Goal: Task Accomplishment & Management: Manage account settings

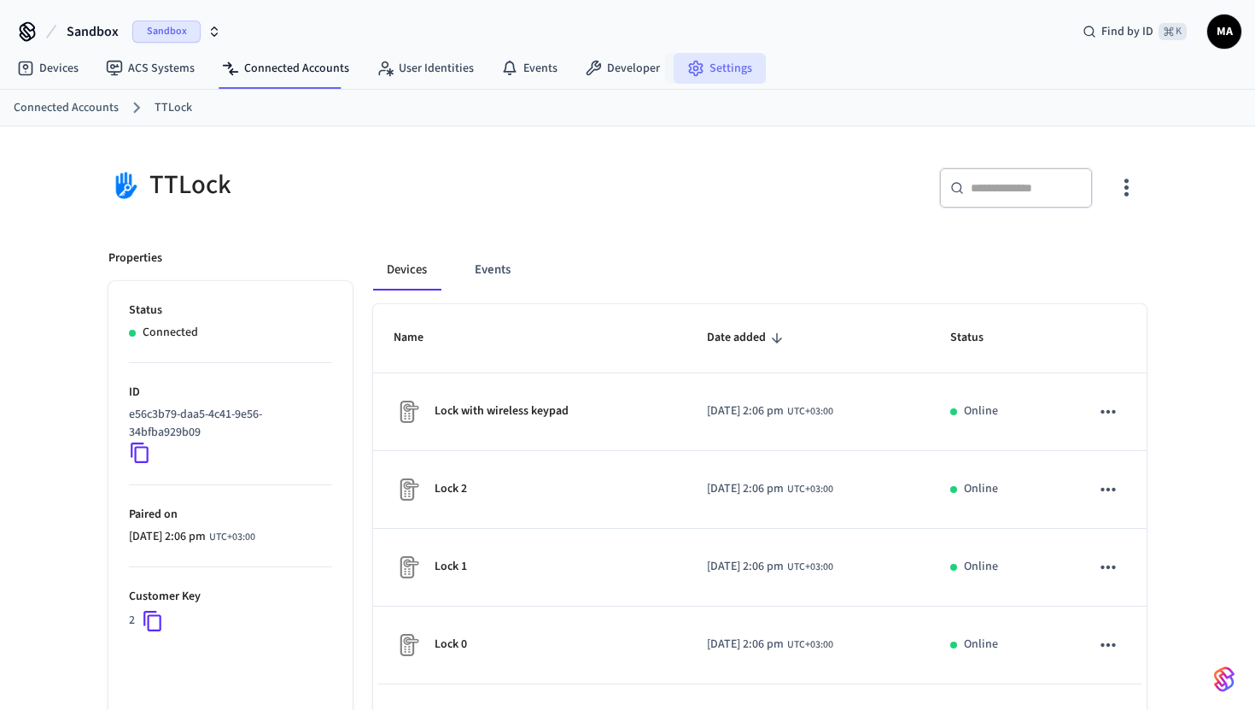
click at [699, 61] on link "Settings" at bounding box center [720, 68] width 92 height 31
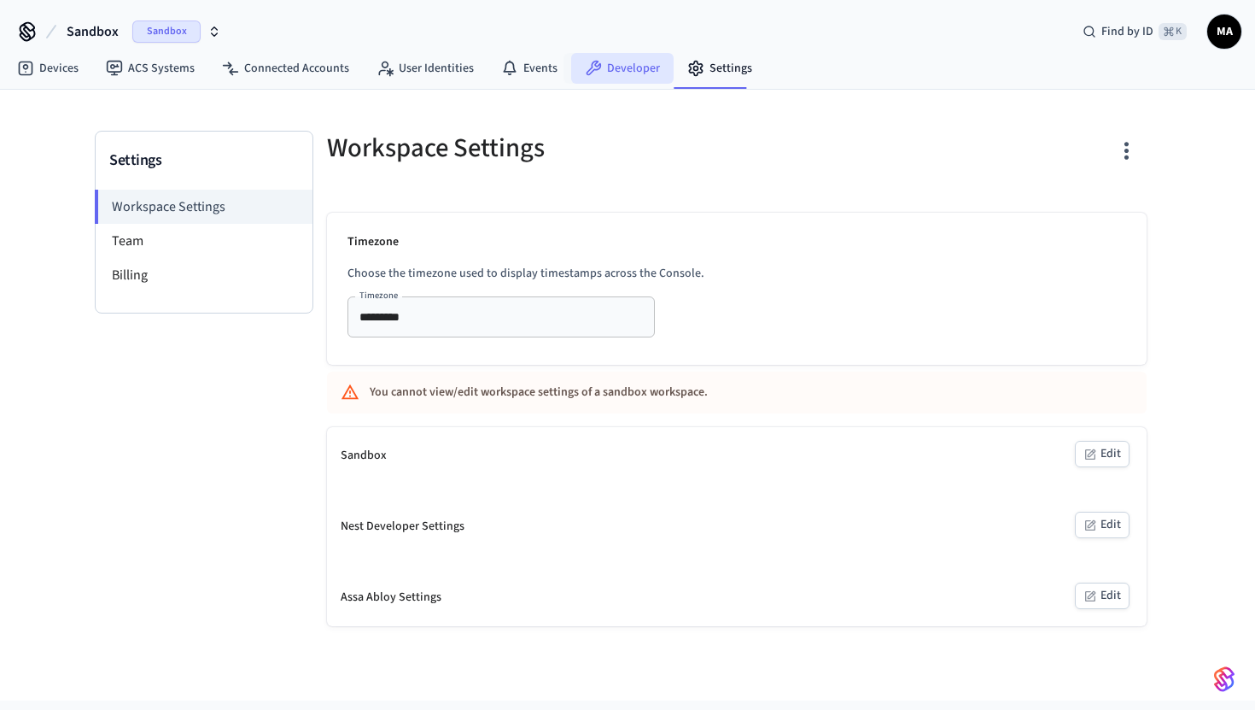
click at [616, 58] on link "Developer" at bounding box center [622, 68] width 102 height 31
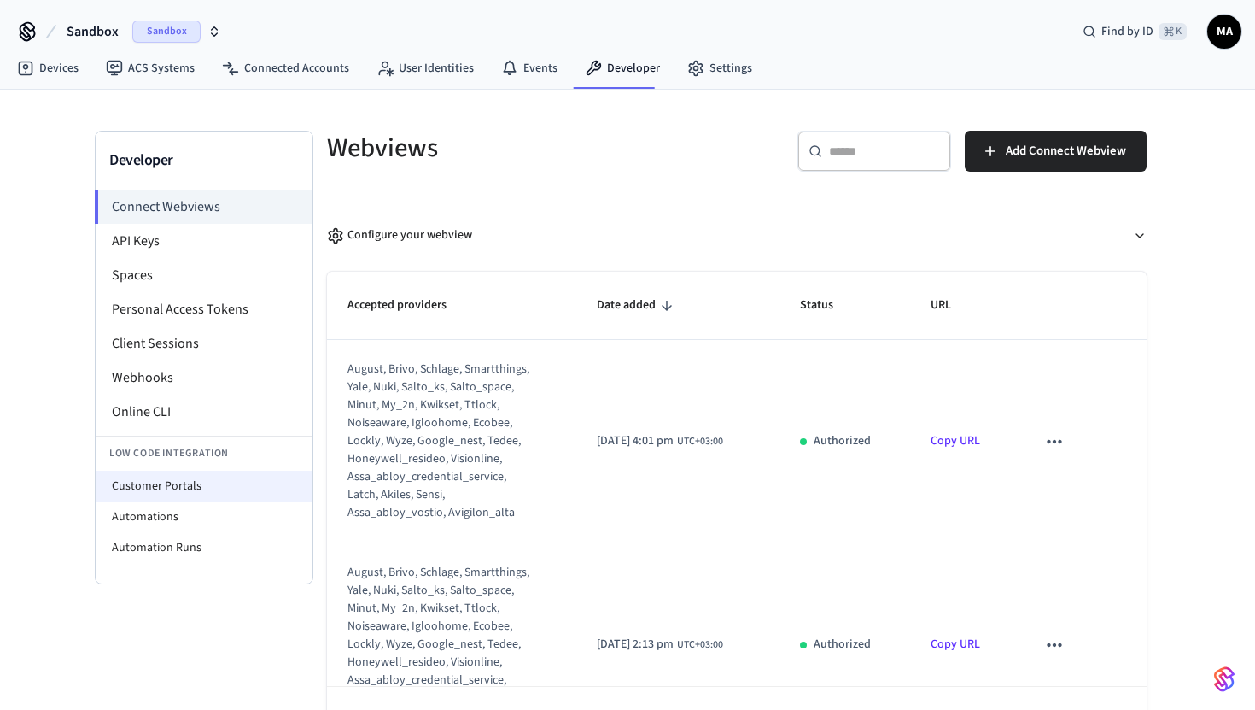
click at [220, 478] on li "Customer Portals" at bounding box center [204, 485] width 217 height 31
select select "**********"
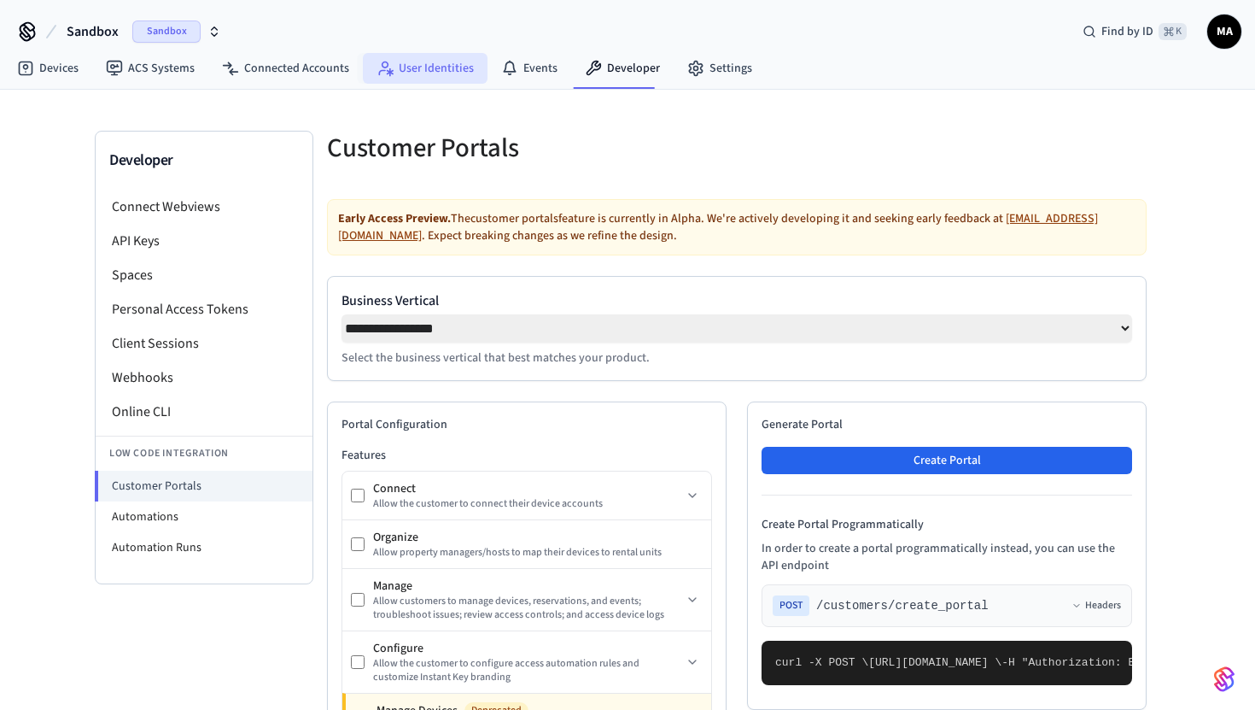
click at [392, 61] on link "User Identities" at bounding box center [425, 68] width 125 height 31
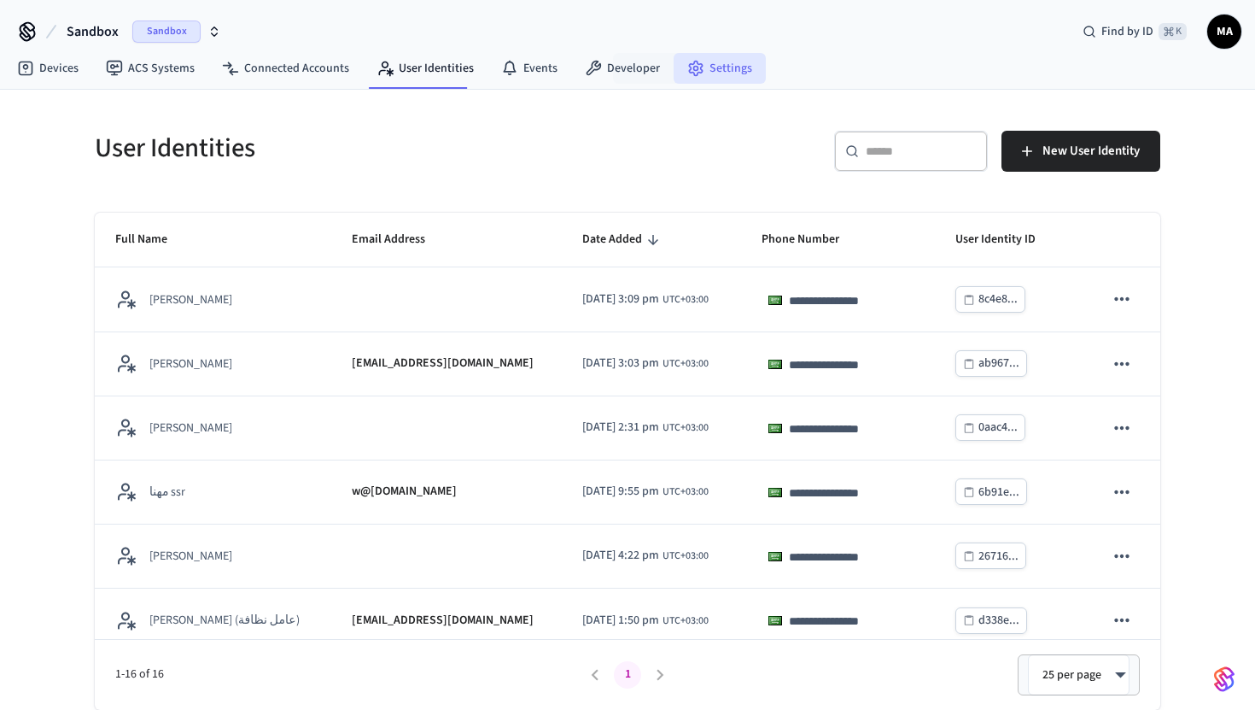
click at [712, 74] on link "Settings" at bounding box center [720, 68] width 92 height 31
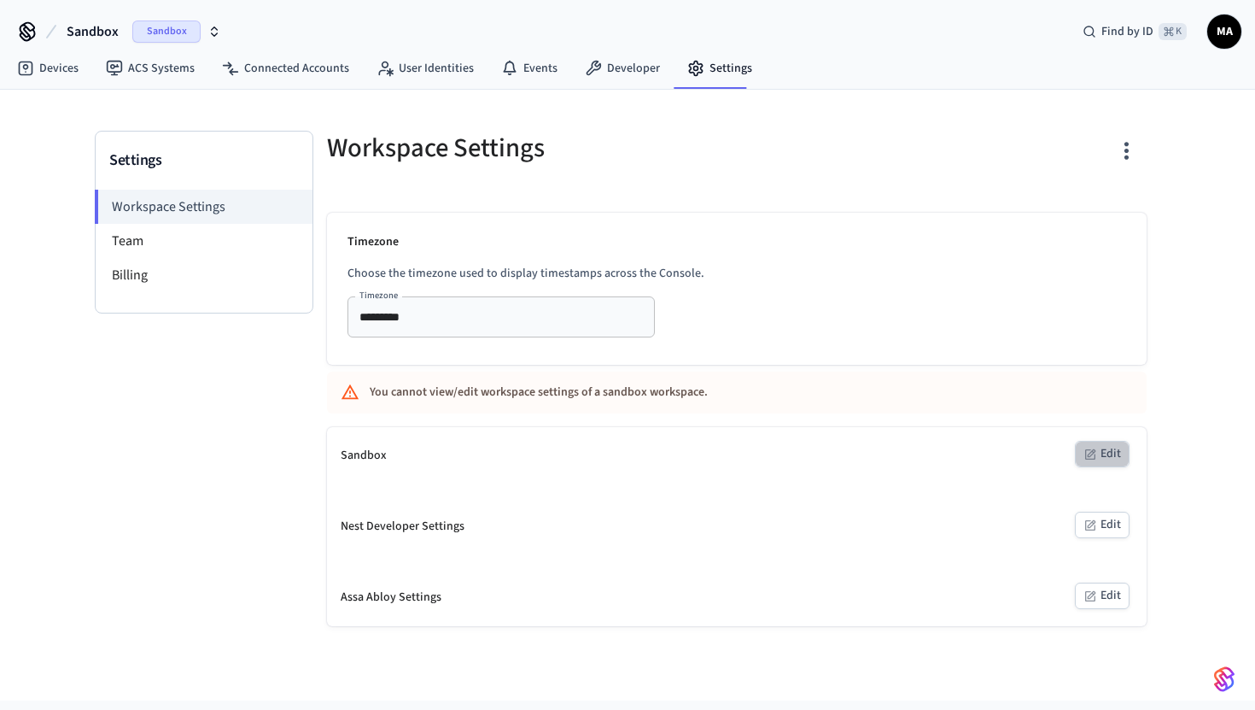
click at [1103, 465] on button "Edit" at bounding box center [1102, 454] width 55 height 26
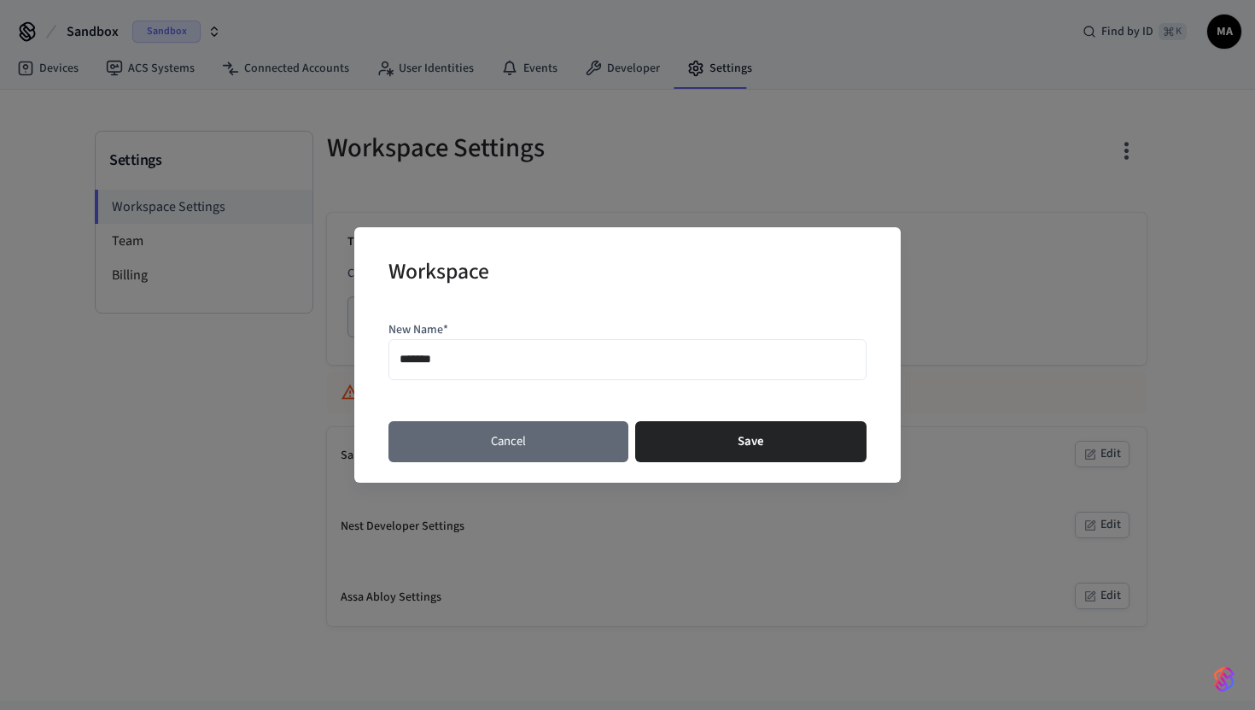
click at [551, 451] on button "Cancel" at bounding box center [508, 441] width 240 height 41
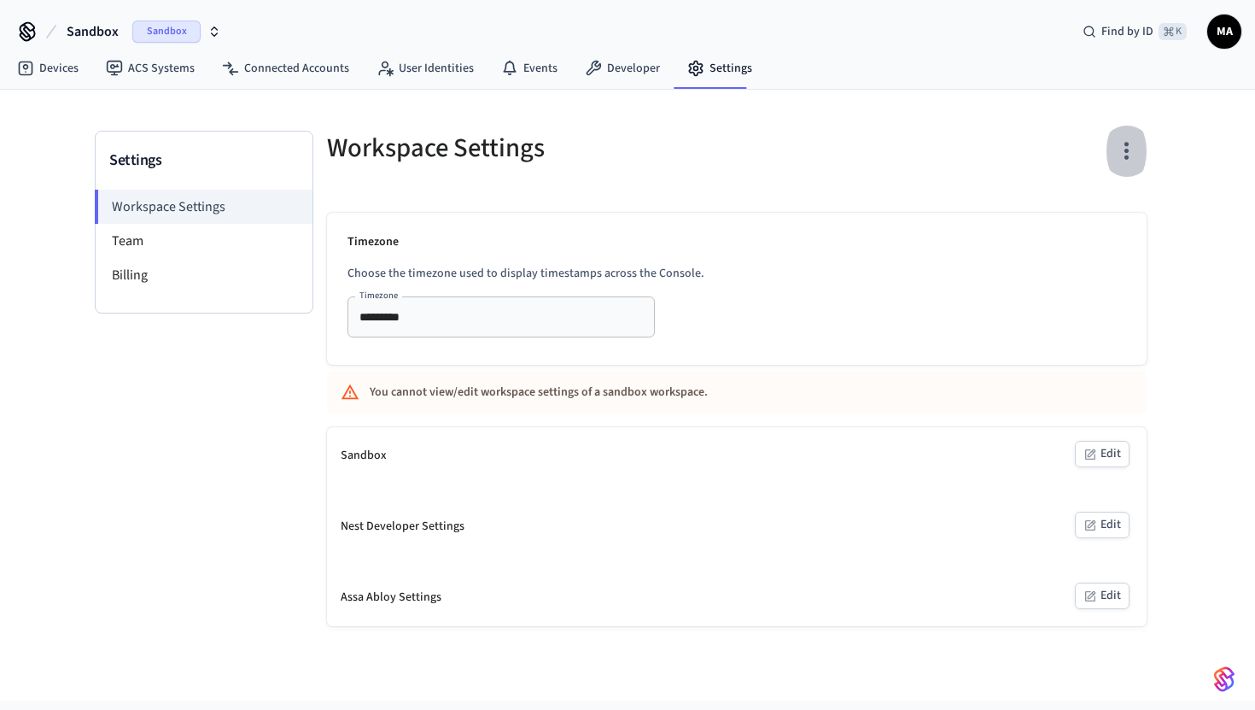
click at [1141, 143] on button "button" at bounding box center [1127, 151] width 40 height 68
click at [1121, 230] on li "Reset Sandbox" at bounding box center [1061, 222] width 146 height 46
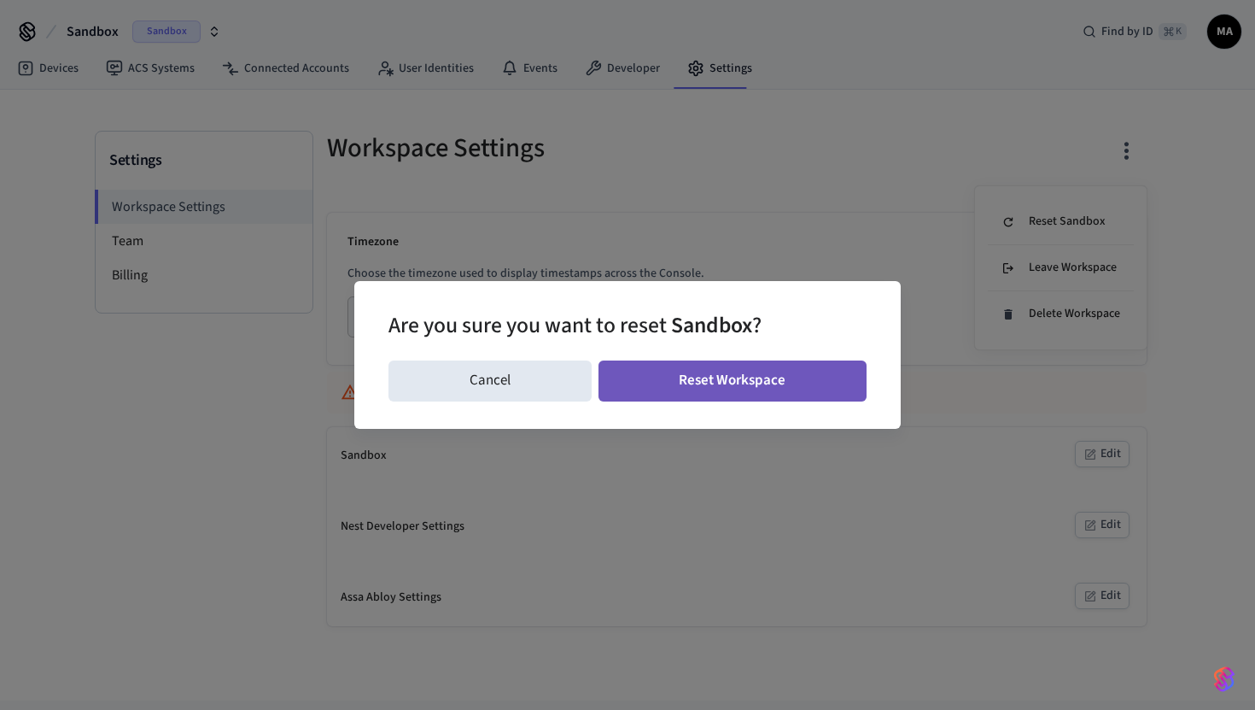
click at [746, 383] on button "Reset Workspace" at bounding box center [733, 380] width 269 height 41
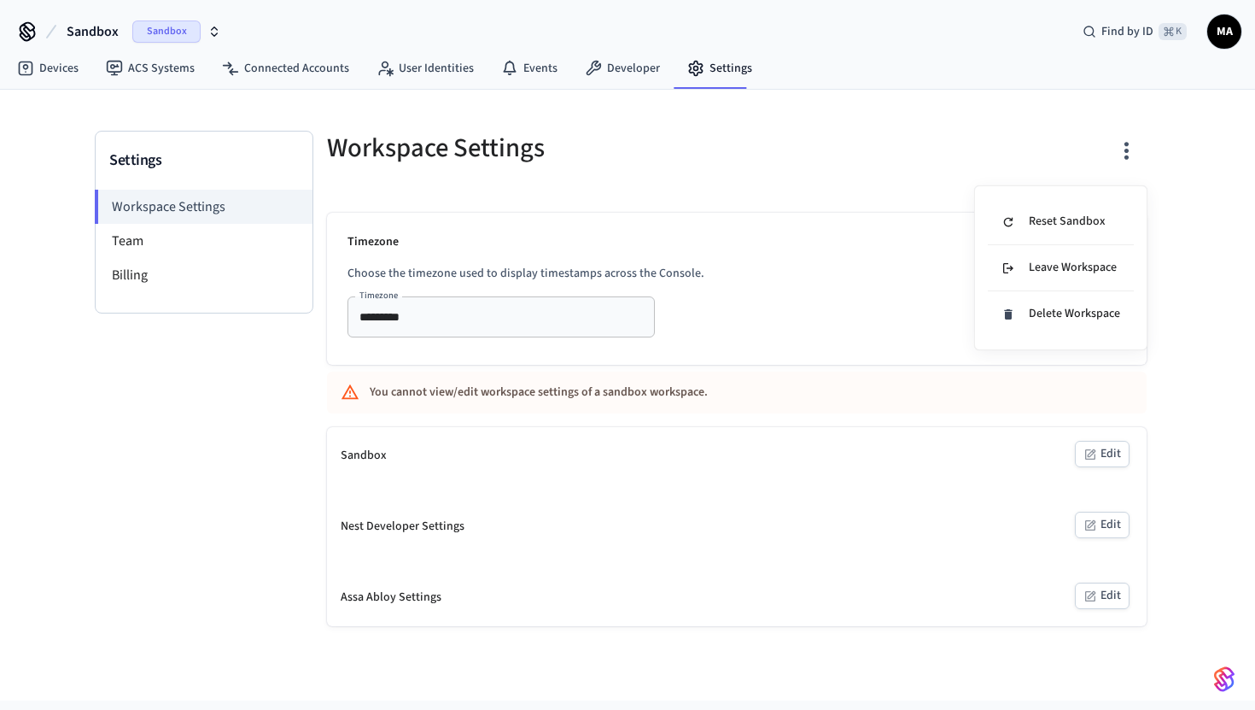
click at [673, 183] on div at bounding box center [627, 355] width 1255 height 710
click at [411, 42] on div "Sandbox Sandbox Find by ID ⌘ K MA" at bounding box center [627, 25] width 1255 height 50
click at [411, 62] on link "User Identities" at bounding box center [425, 68] width 125 height 31
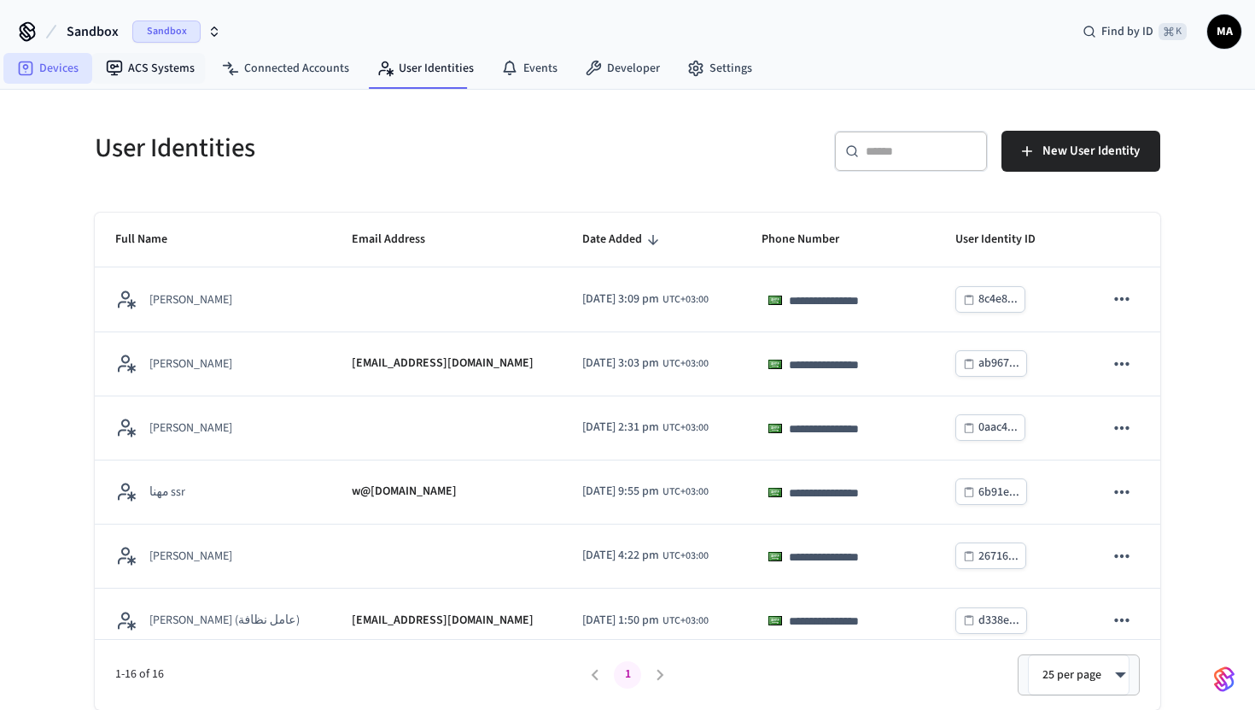
click at [79, 70] on link "Devices" at bounding box center [47, 68] width 89 height 31
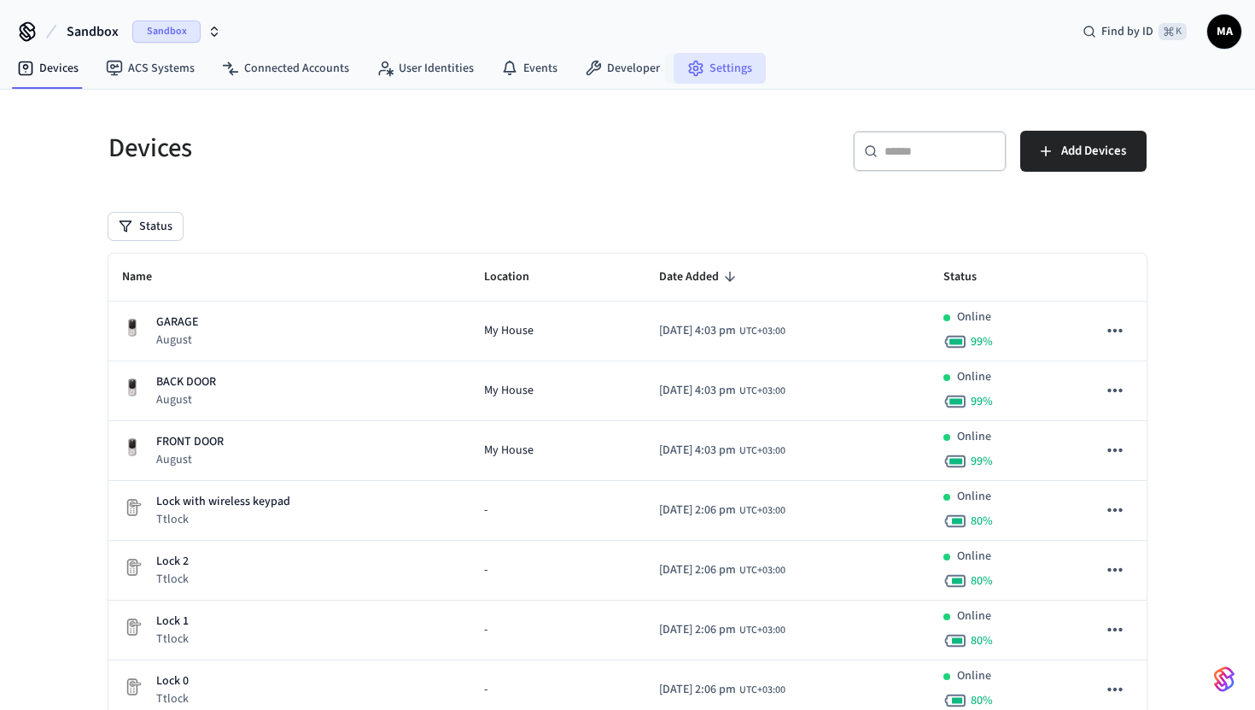
click at [674, 73] on link "Settings" at bounding box center [720, 68] width 92 height 31
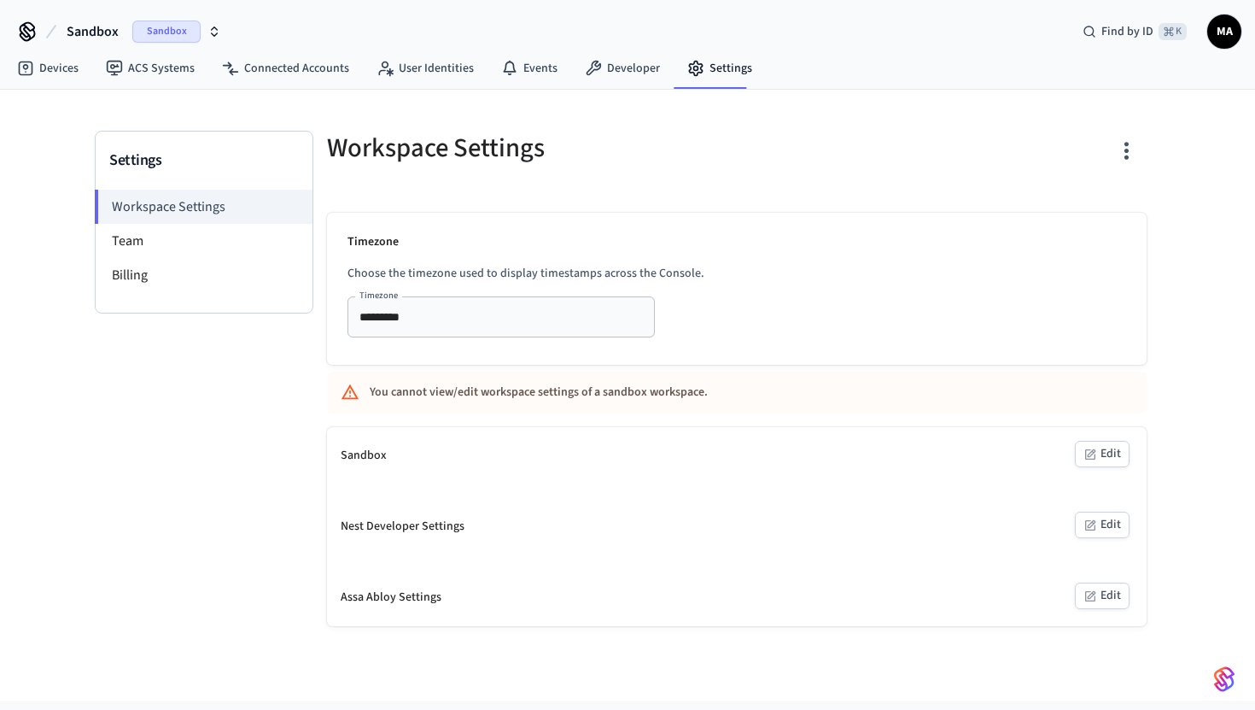
click at [1123, 137] on button "button" at bounding box center [1127, 151] width 40 height 68
click at [1032, 215] on div "Reset Sandbox" at bounding box center [1054, 222] width 104 height 18
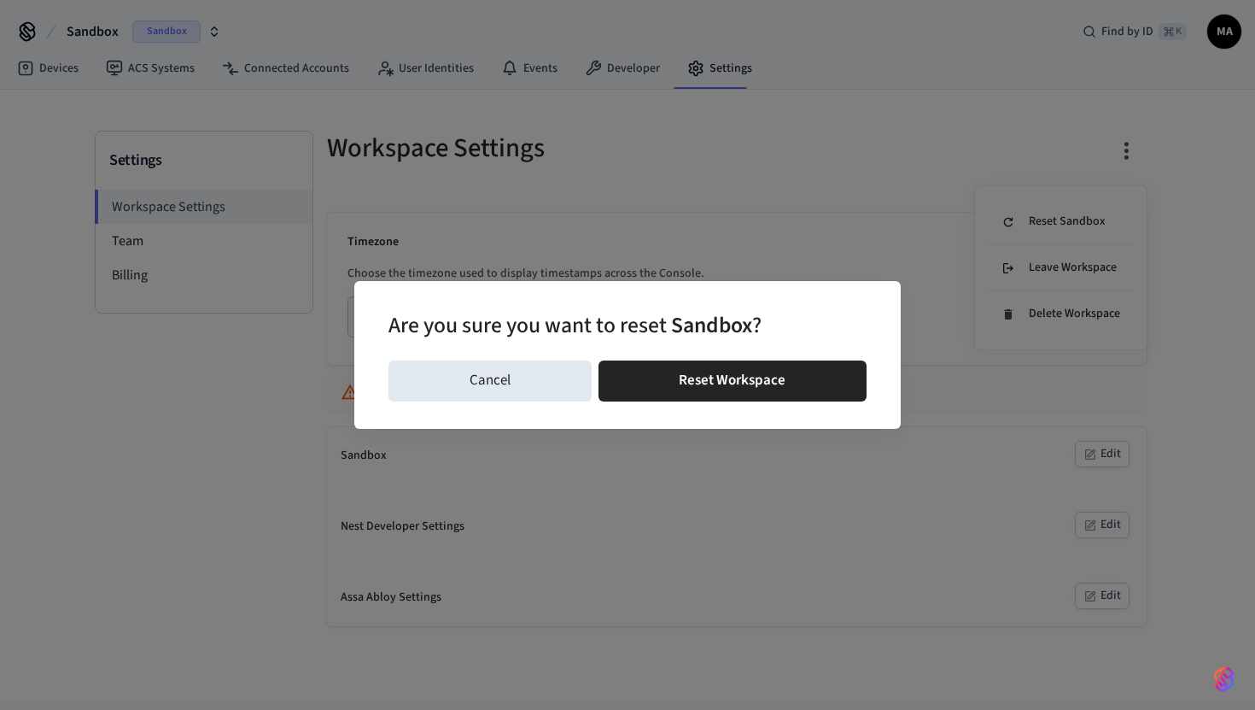
click at [765, 359] on div "Cancel Reset Workspace" at bounding box center [627, 380] width 478 height 55
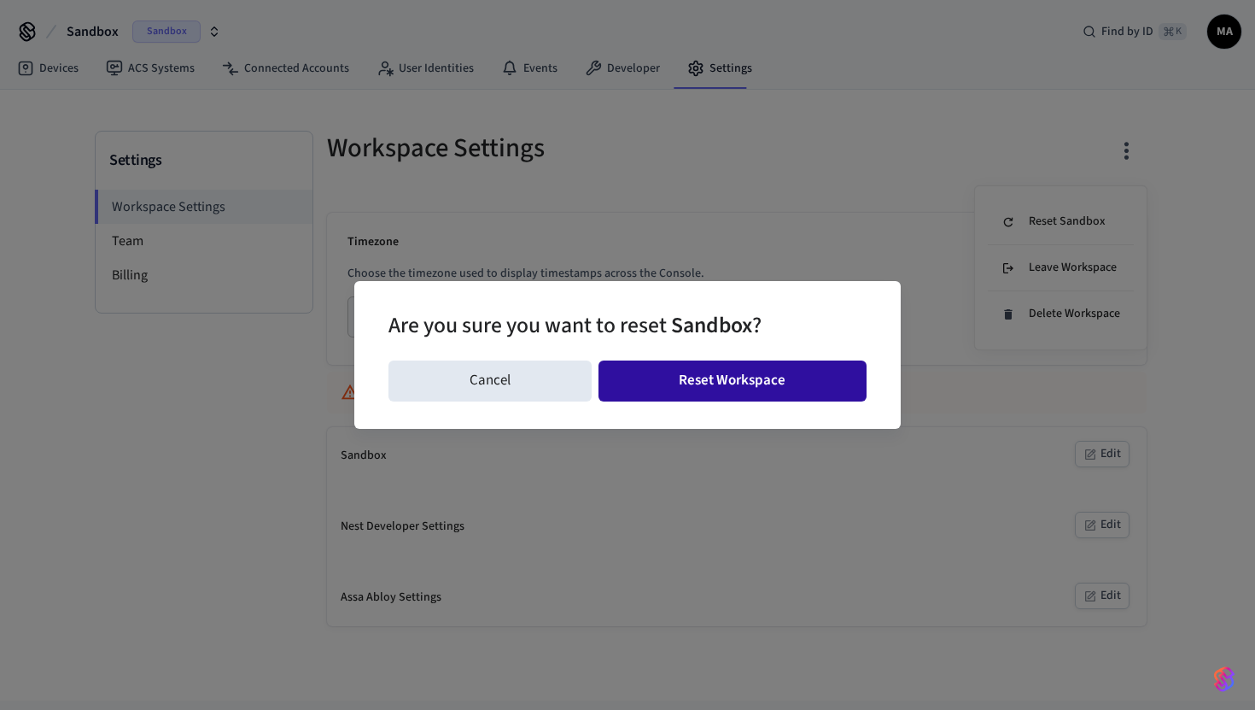
click at [755, 373] on button "Reset Workspace" at bounding box center [733, 380] width 269 height 41
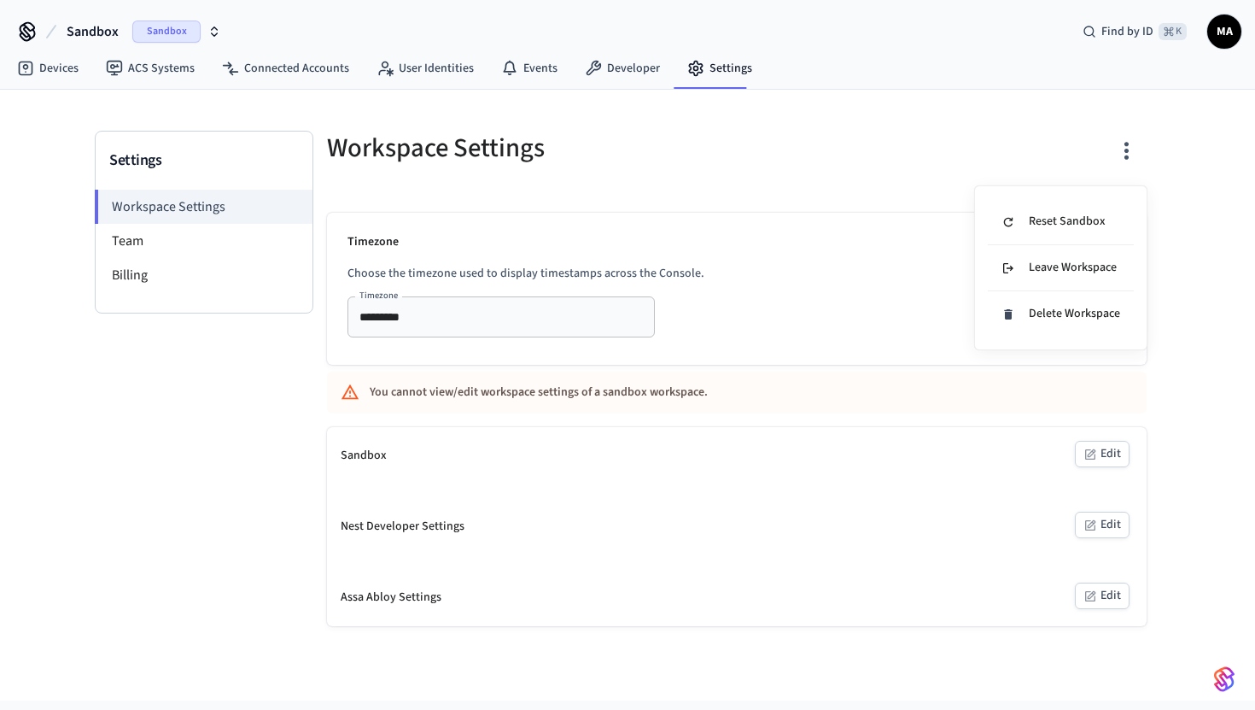
click at [604, 65] on div at bounding box center [627, 355] width 1255 height 710
click at [604, 65] on link "Developer" at bounding box center [622, 68] width 102 height 31
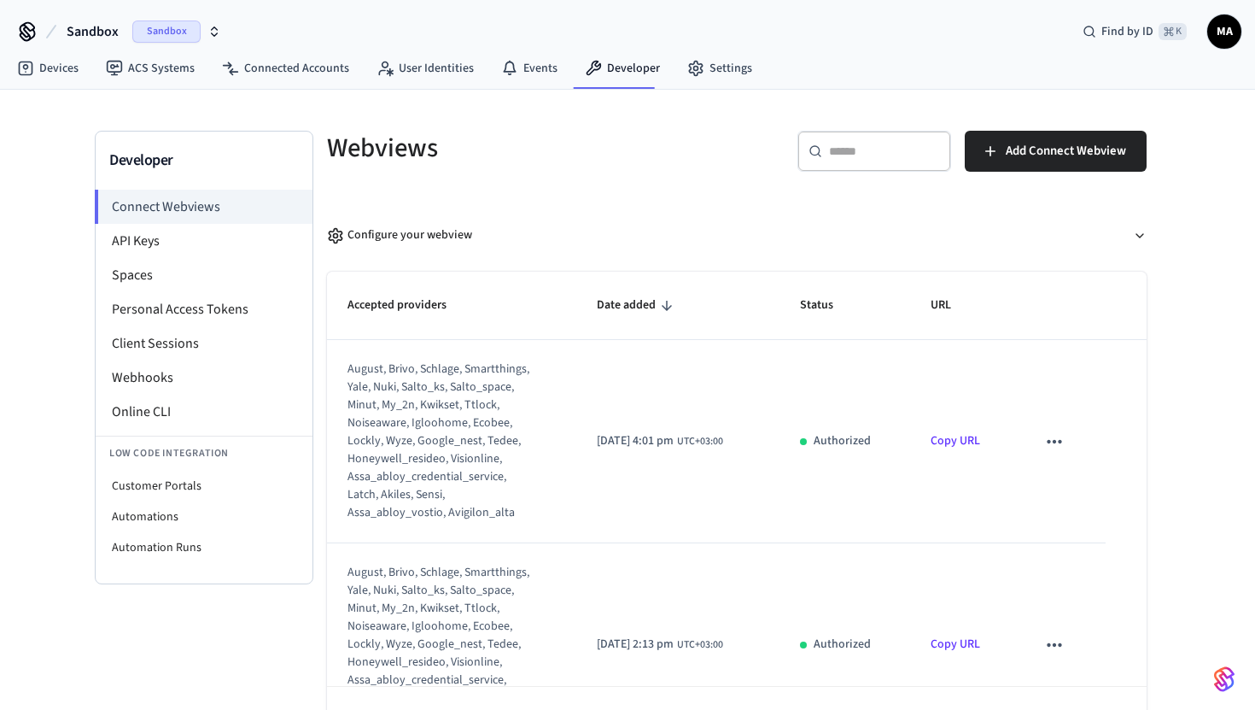
click at [1064, 445] on icon "sticky table" at bounding box center [1054, 441] width 22 height 22
click at [1070, 499] on icon at bounding box center [1075, 506] width 14 height 14
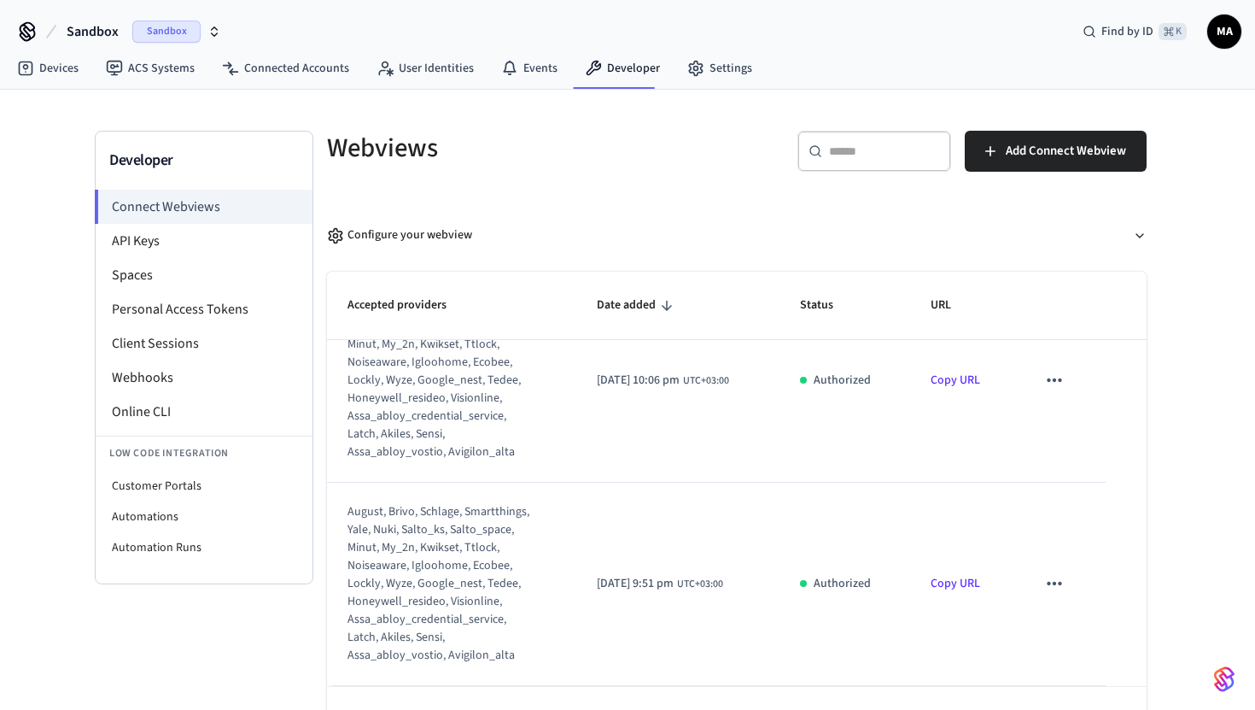
scroll to position [1437, 0]
click at [1050, 576] on icon "sticky table" at bounding box center [1054, 583] width 22 height 22
click at [1074, 629] on icon at bounding box center [1075, 629] width 8 height 10
click at [417, 69] on link "User Identities" at bounding box center [425, 68] width 125 height 31
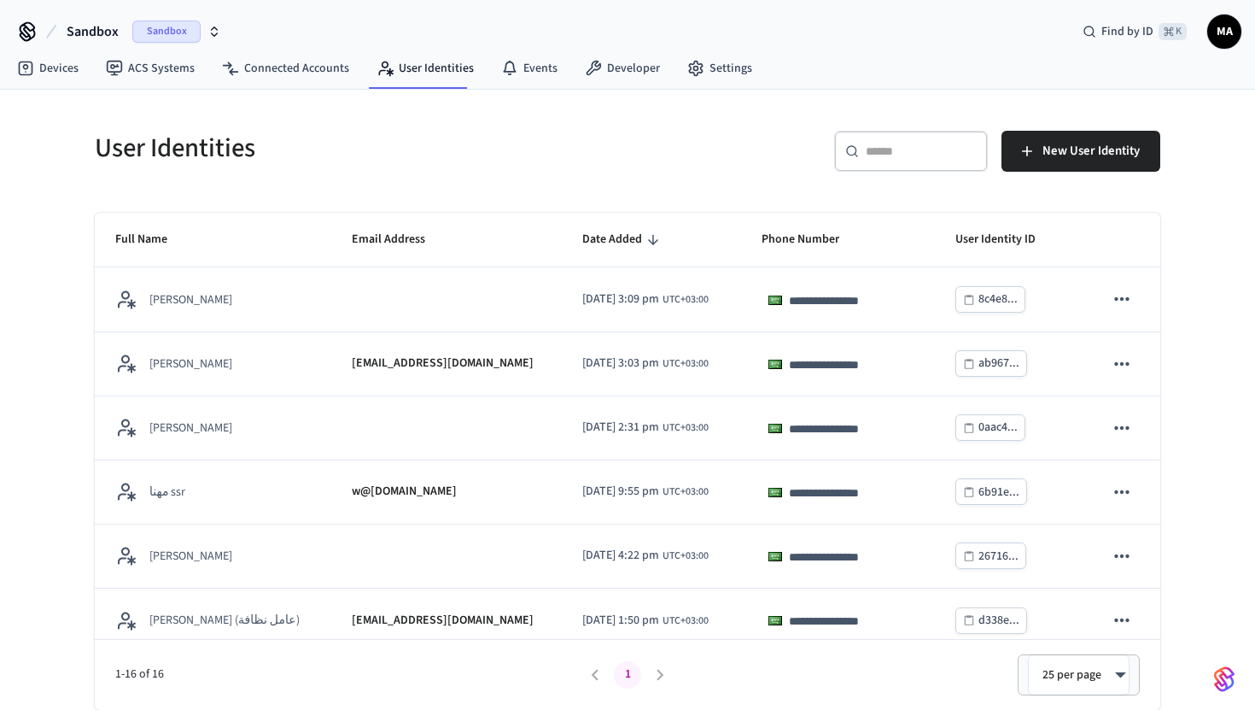
click at [212, 33] on icon "button" at bounding box center [215, 34] width 6 height 3
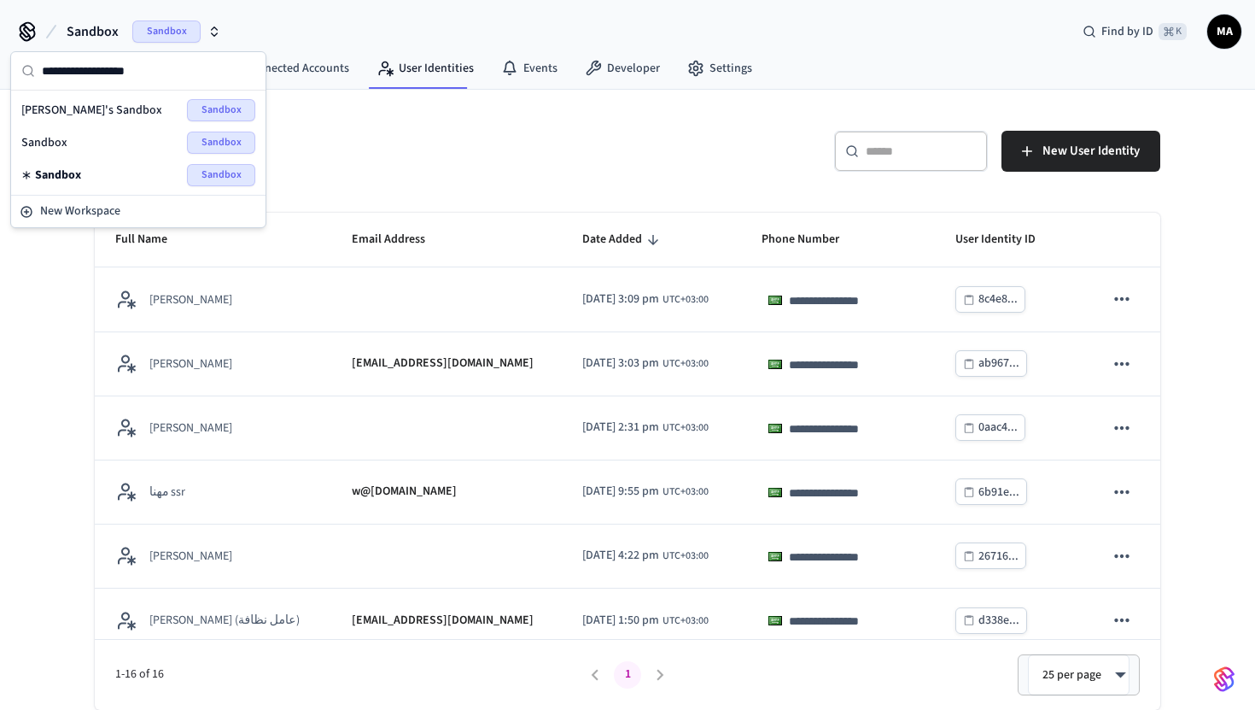
click at [327, 141] on h5 "User Identities" at bounding box center [356, 148] width 523 height 35
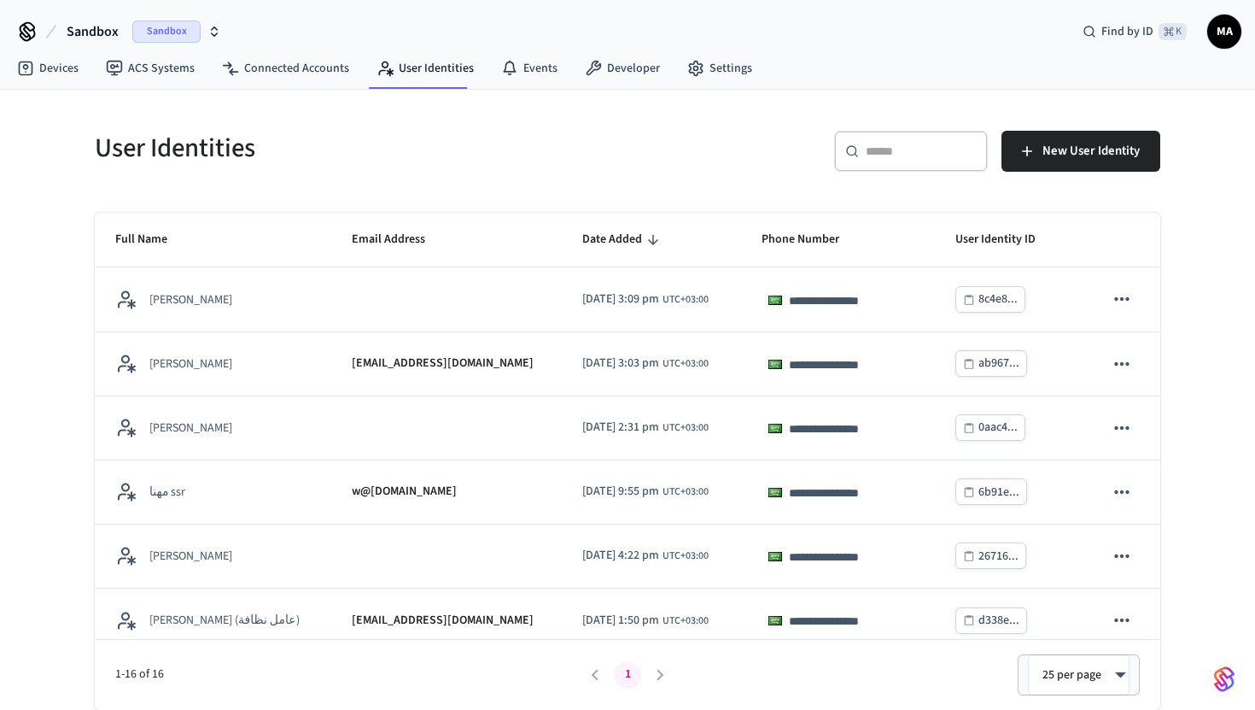
click at [207, 25] on icon "button" at bounding box center [214, 32] width 14 height 14
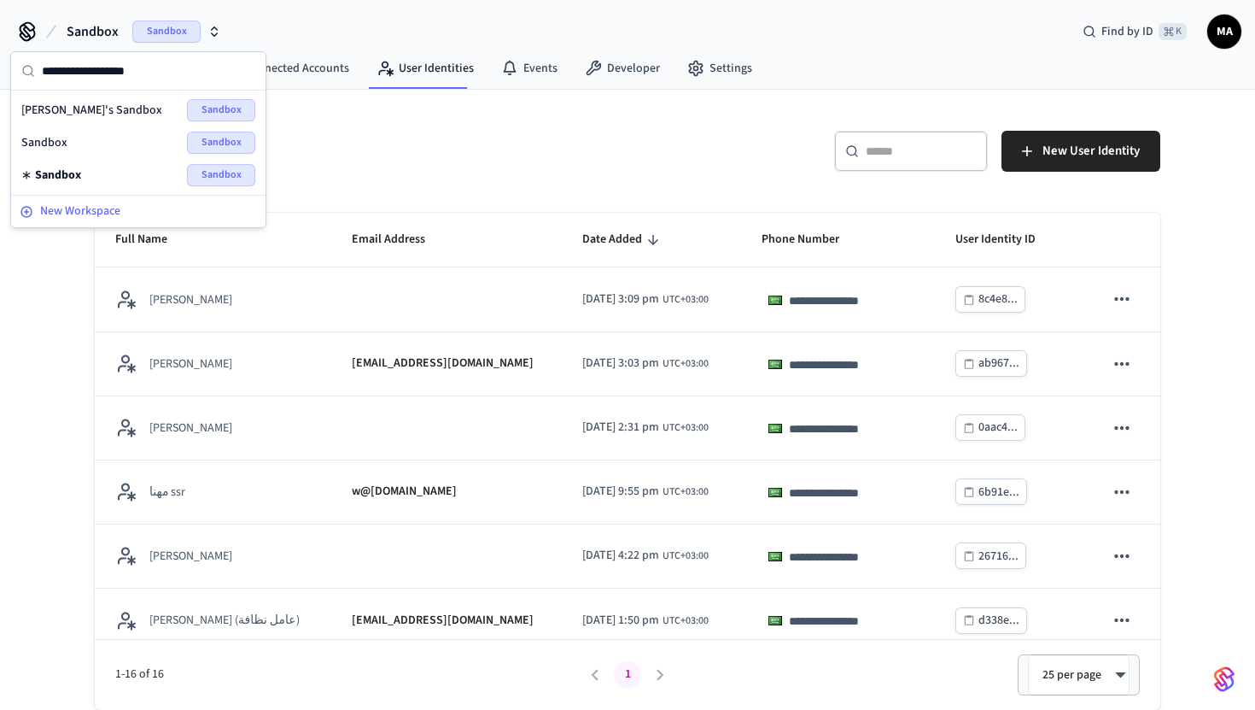
click at [108, 210] on span "New Workspace" at bounding box center [80, 211] width 80 height 18
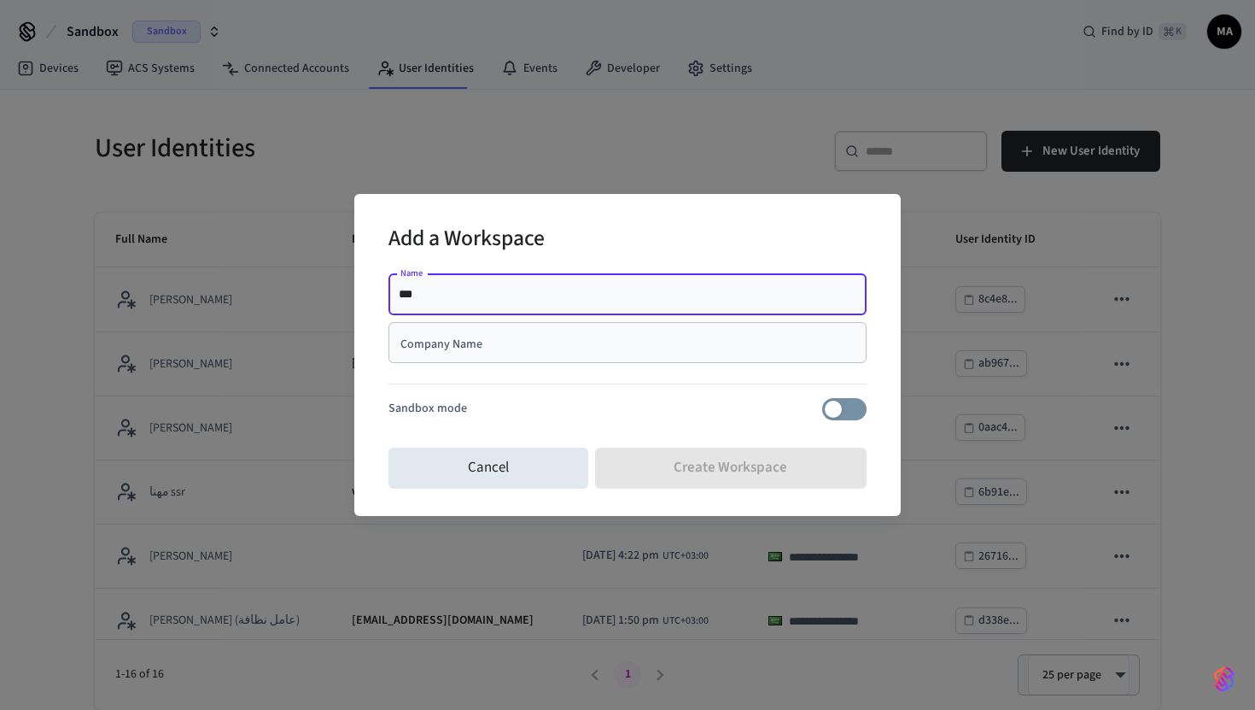
type input "*******"
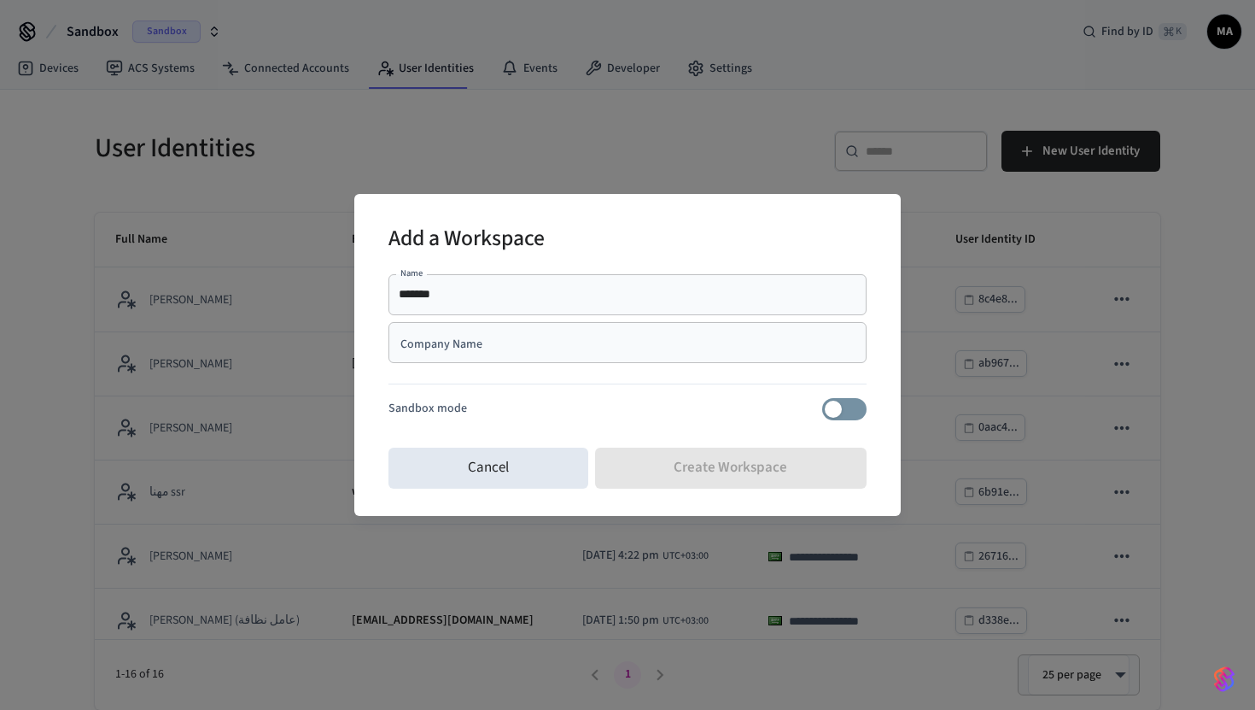
click at [467, 353] on div "Company Name" at bounding box center [627, 342] width 478 height 41
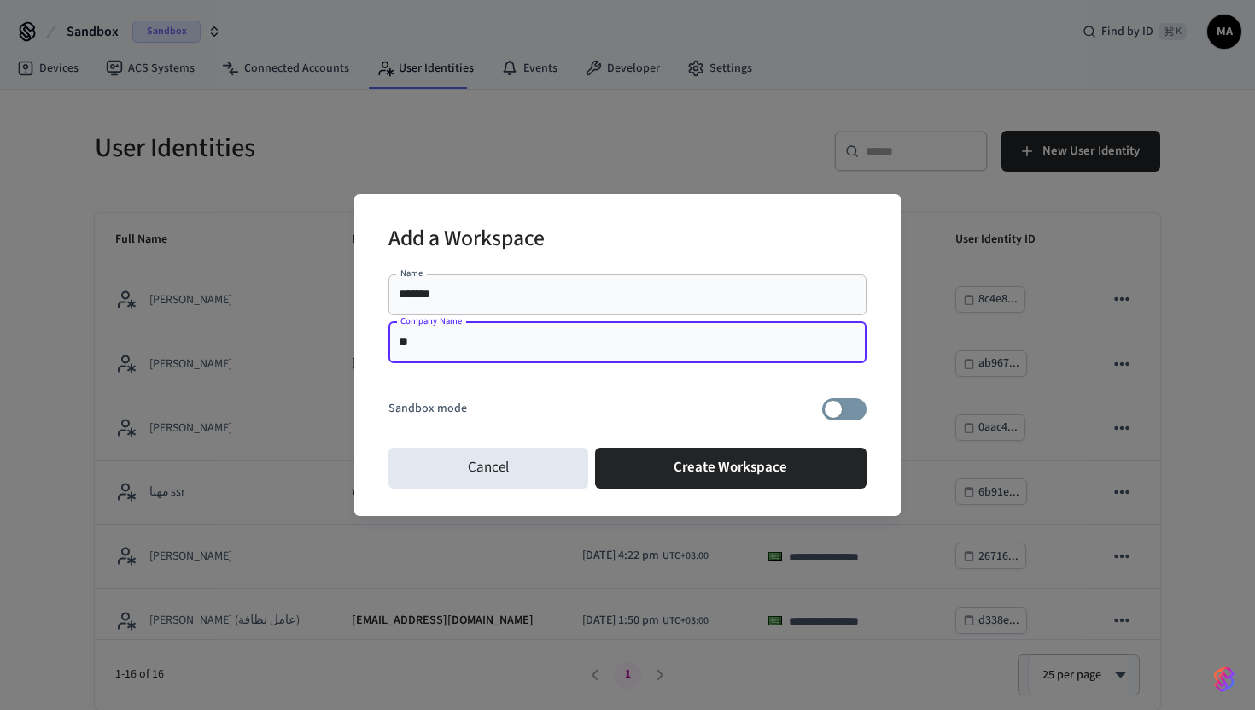
type input "*****"
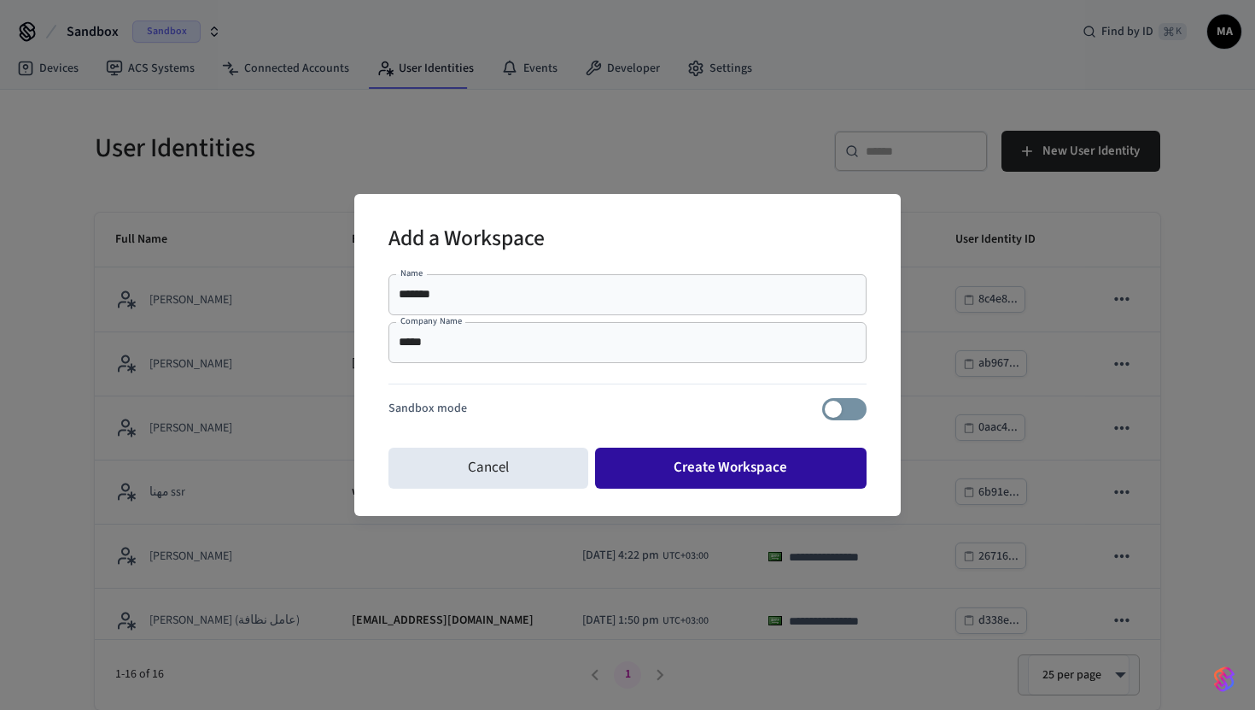
click at [708, 469] on button "Create Workspace" at bounding box center [731, 467] width 272 height 41
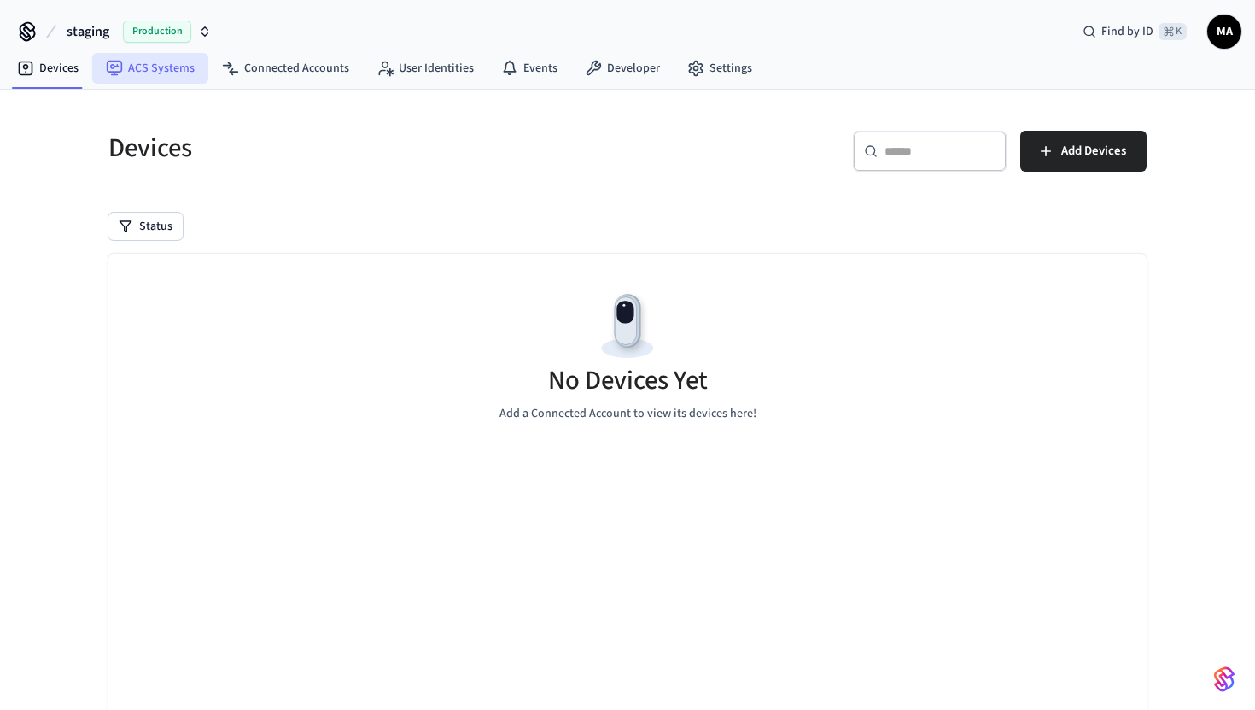
click at [131, 63] on link "ACS Systems" at bounding box center [150, 68] width 116 height 31
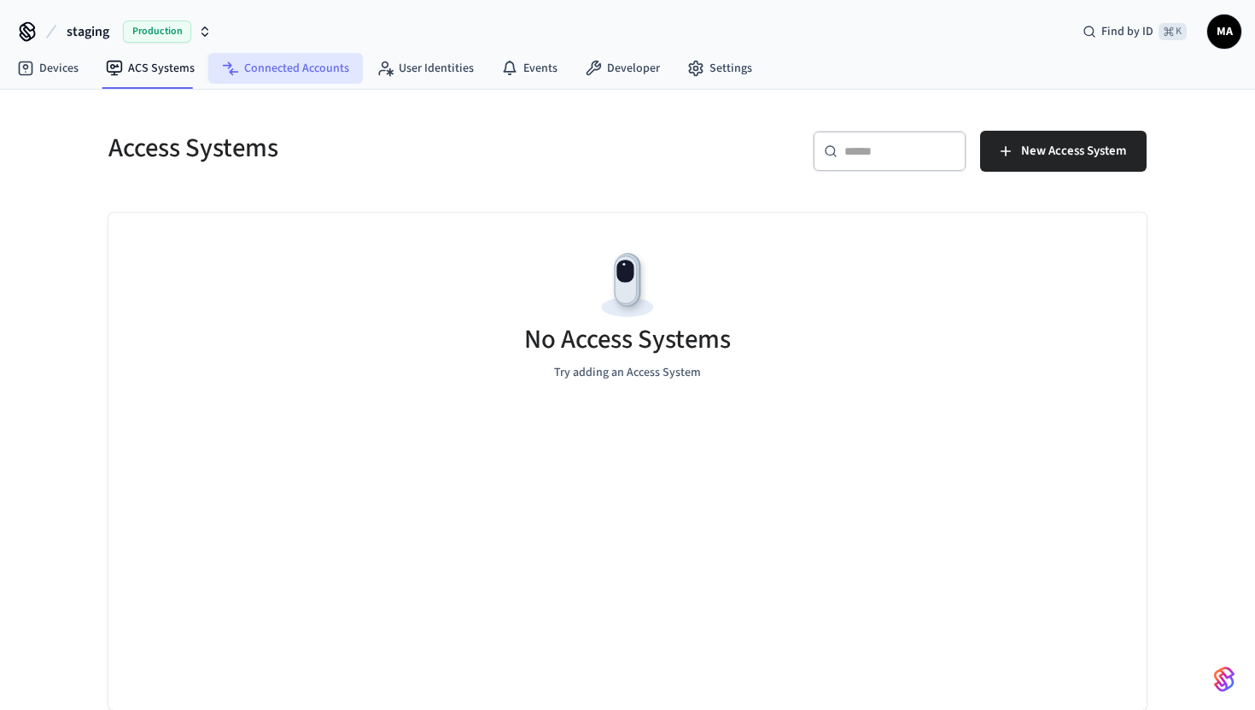
click at [268, 71] on link "Connected Accounts" at bounding box center [285, 68] width 155 height 31
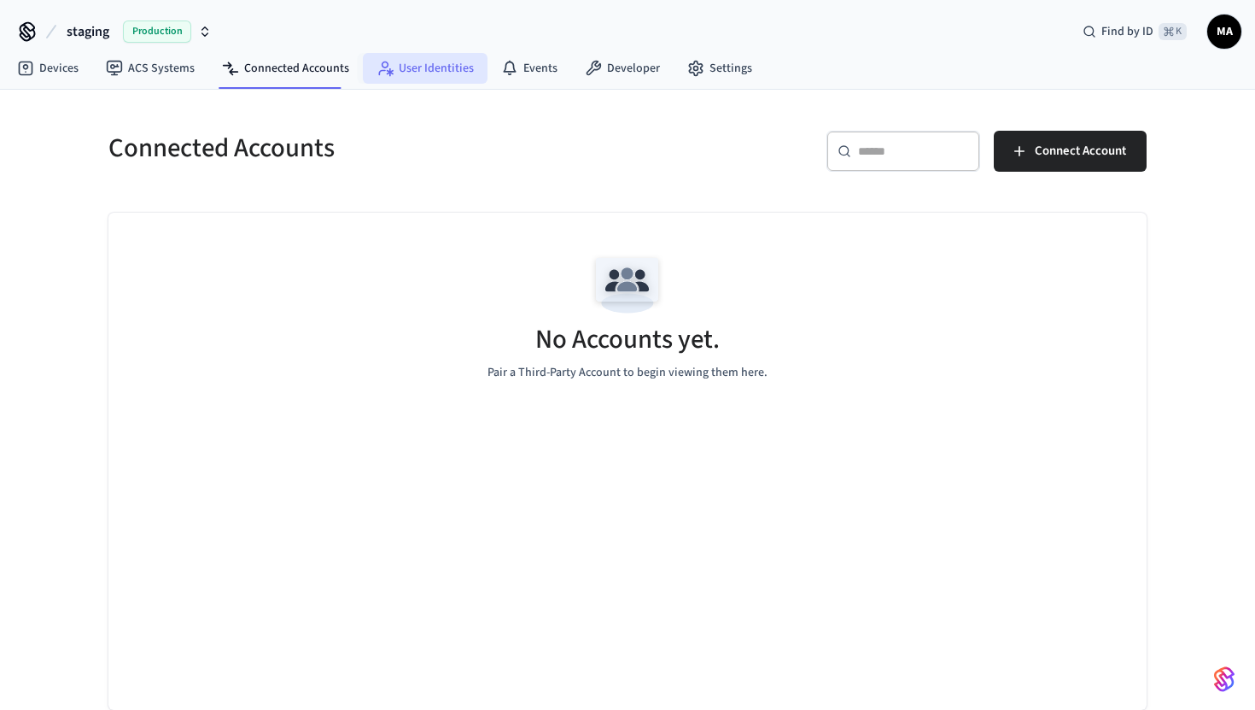
click at [429, 69] on link "User Identities" at bounding box center [425, 68] width 125 height 31
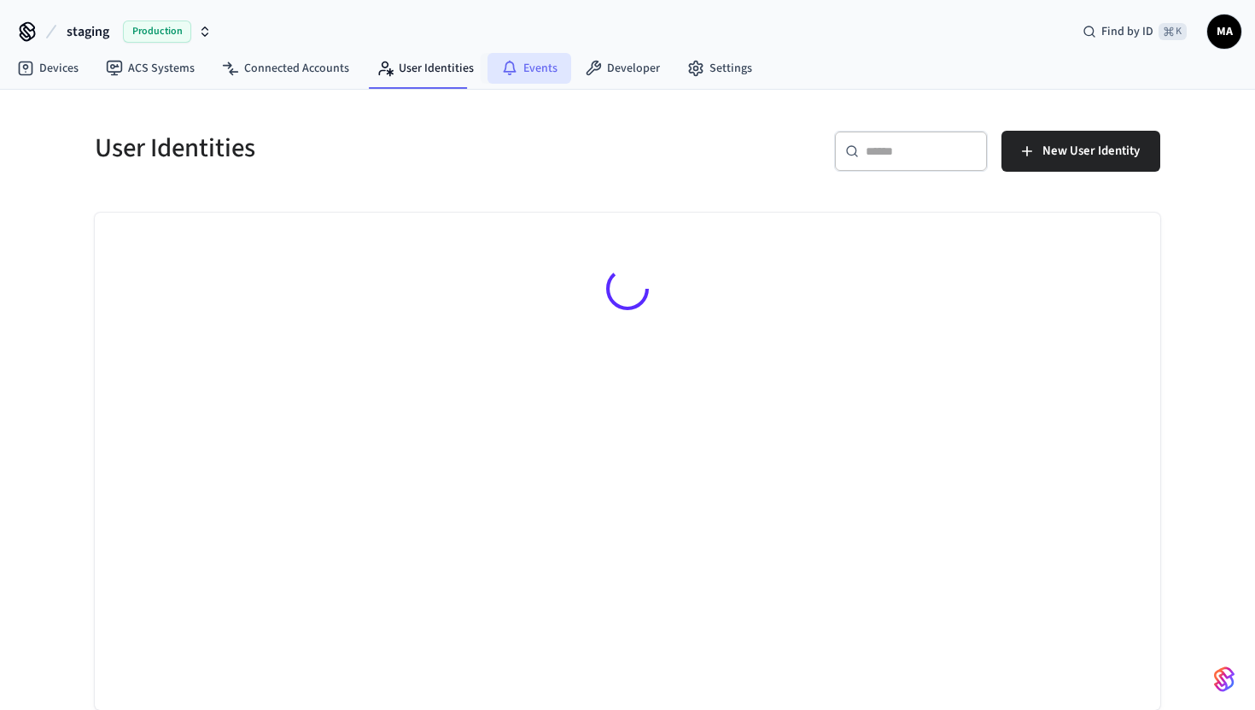
click at [526, 62] on link "Events" at bounding box center [530, 68] width 84 height 31
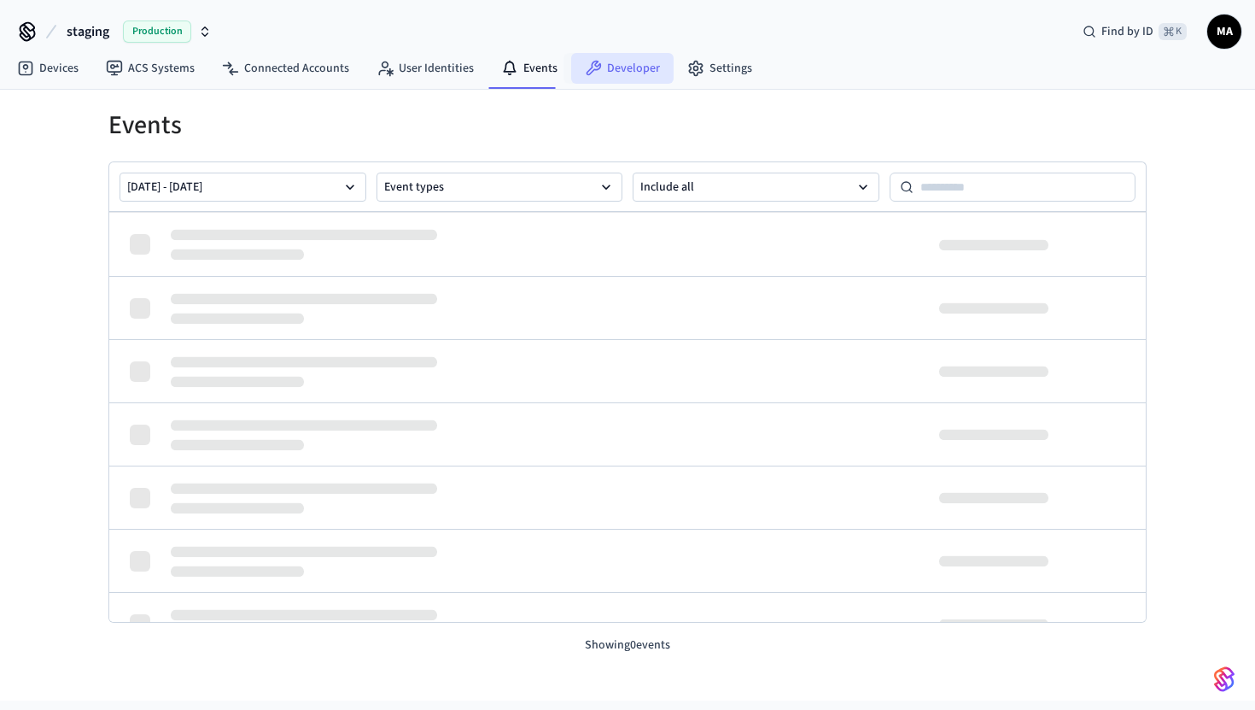
click at [621, 66] on link "Developer" at bounding box center [622, 68] width 102 height 31
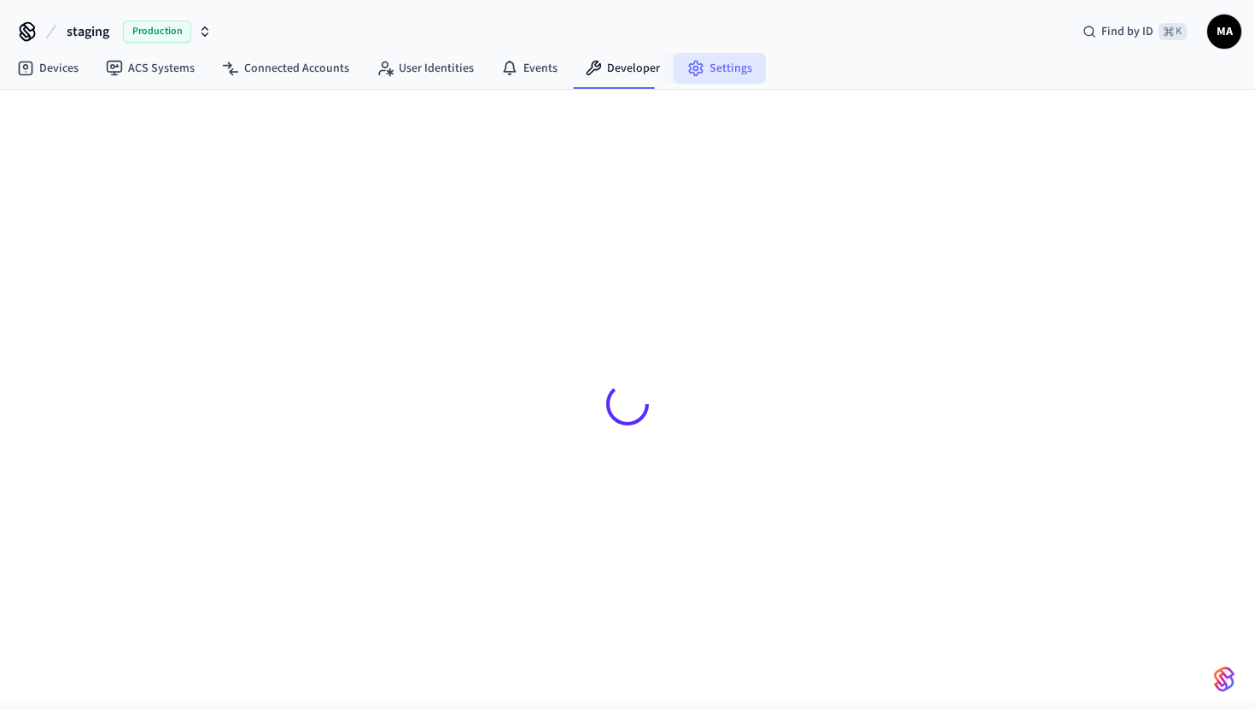
click at [723, 71] on link "Settings" at bounding box center [720, 68] width 92 height 31
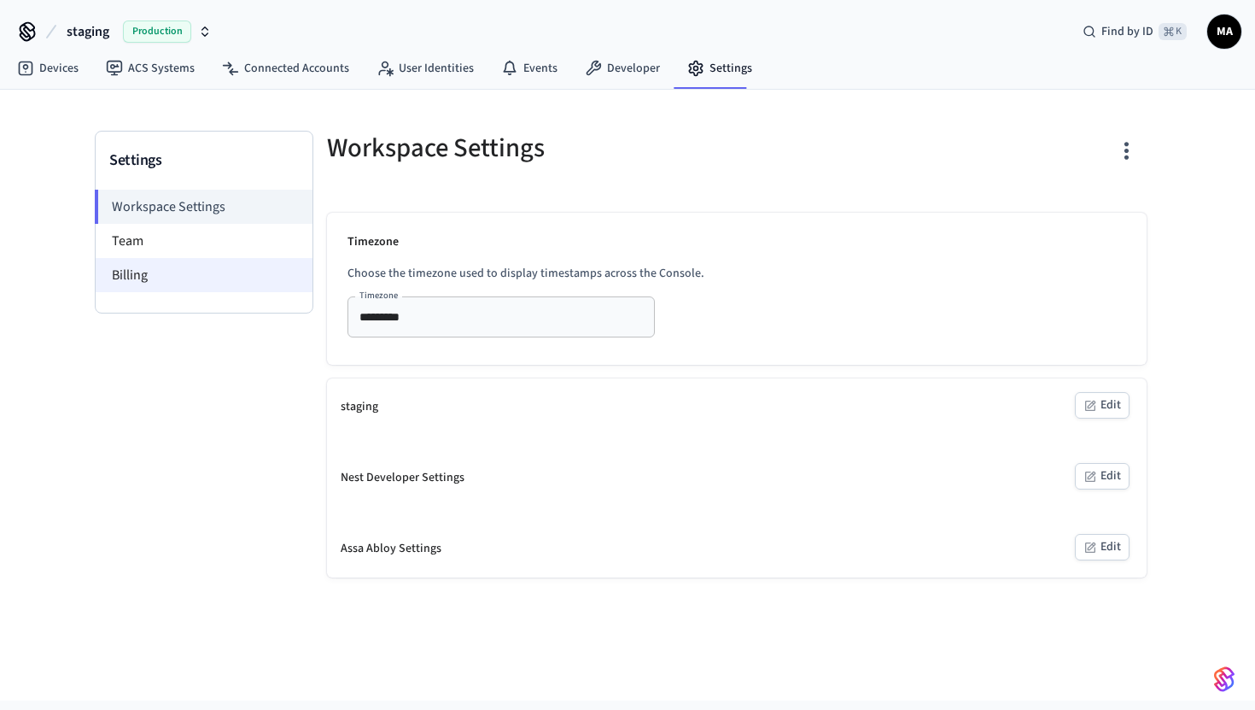
click at [170, 276] on li "Billing" at bounding box center [204, 275] width 217 height 34
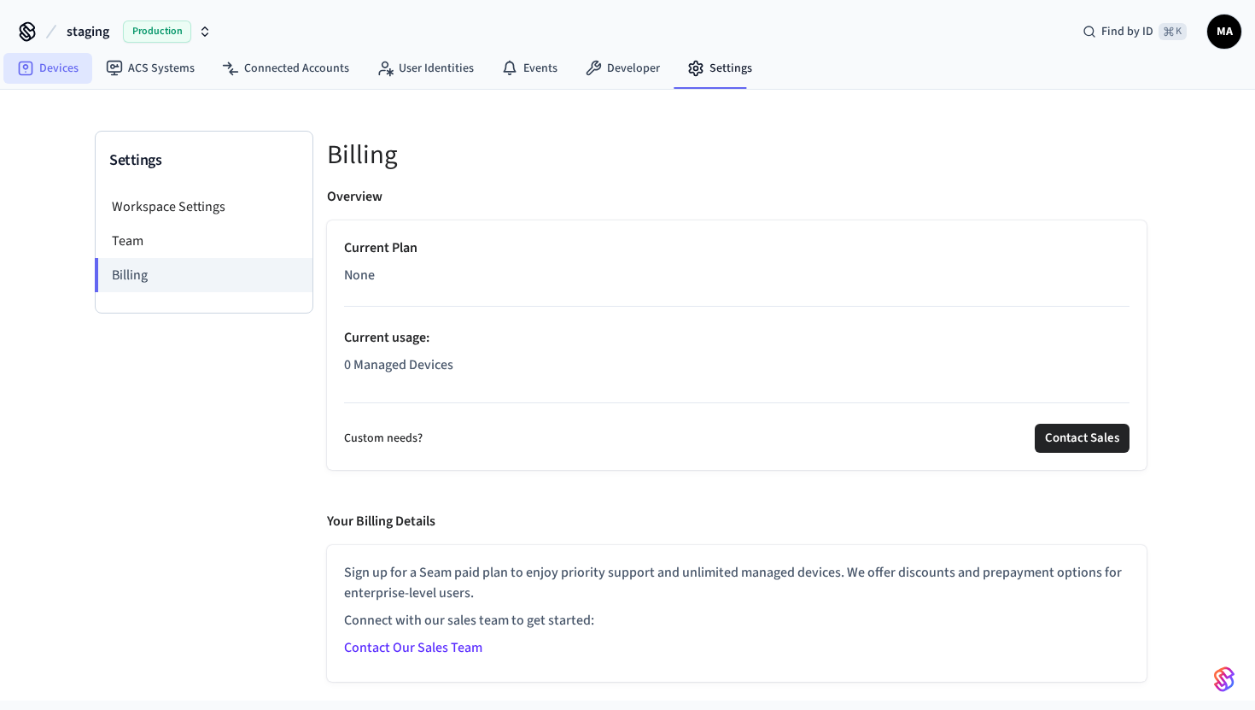
click at [50, 78] on link "Devices" at bounding box center [47, 68] width 89 height 31
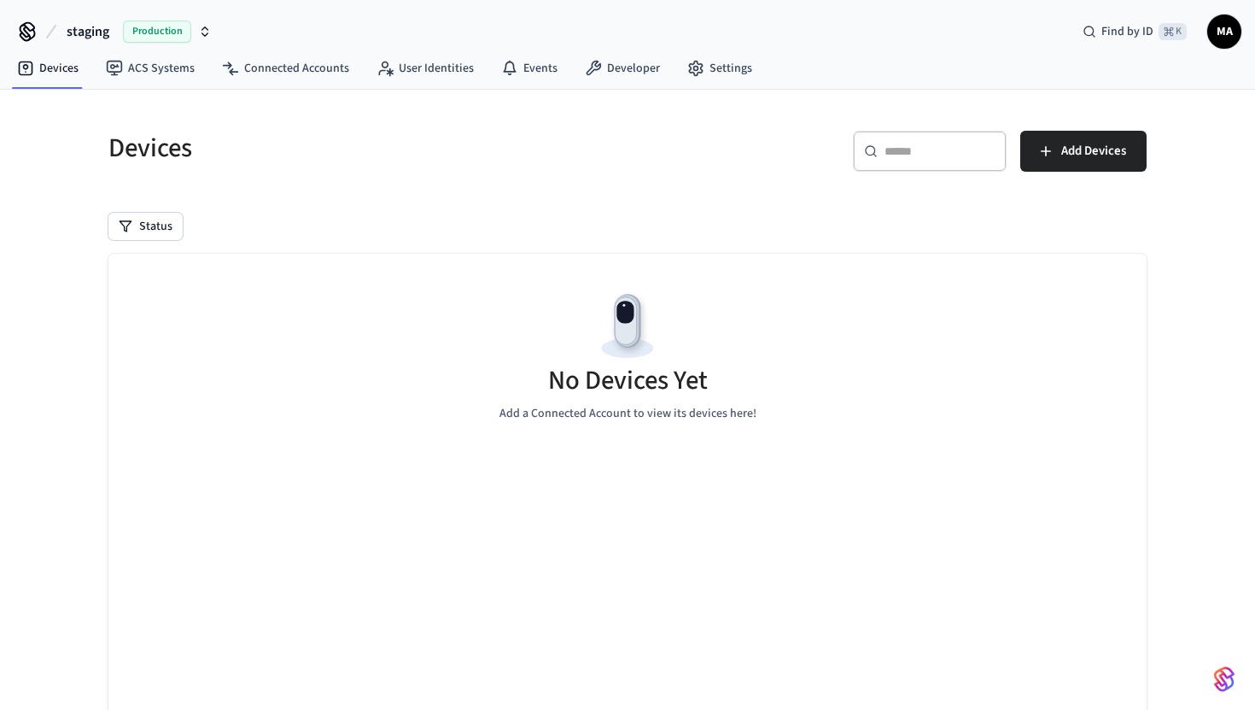
click at [199, 32] on icon "button" at bounding box center [205, 32] width 14 height 14
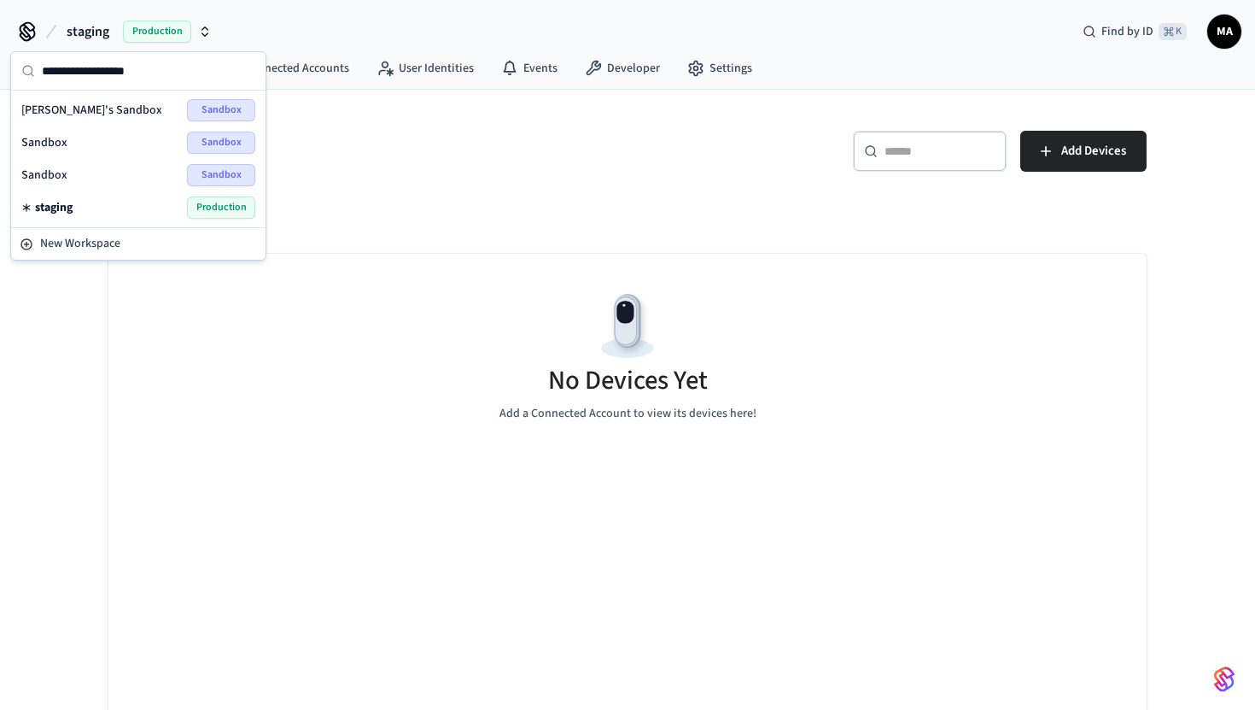
click at [202, 211] on span "Production" at bounding box center [221, 207] width 68 height 22
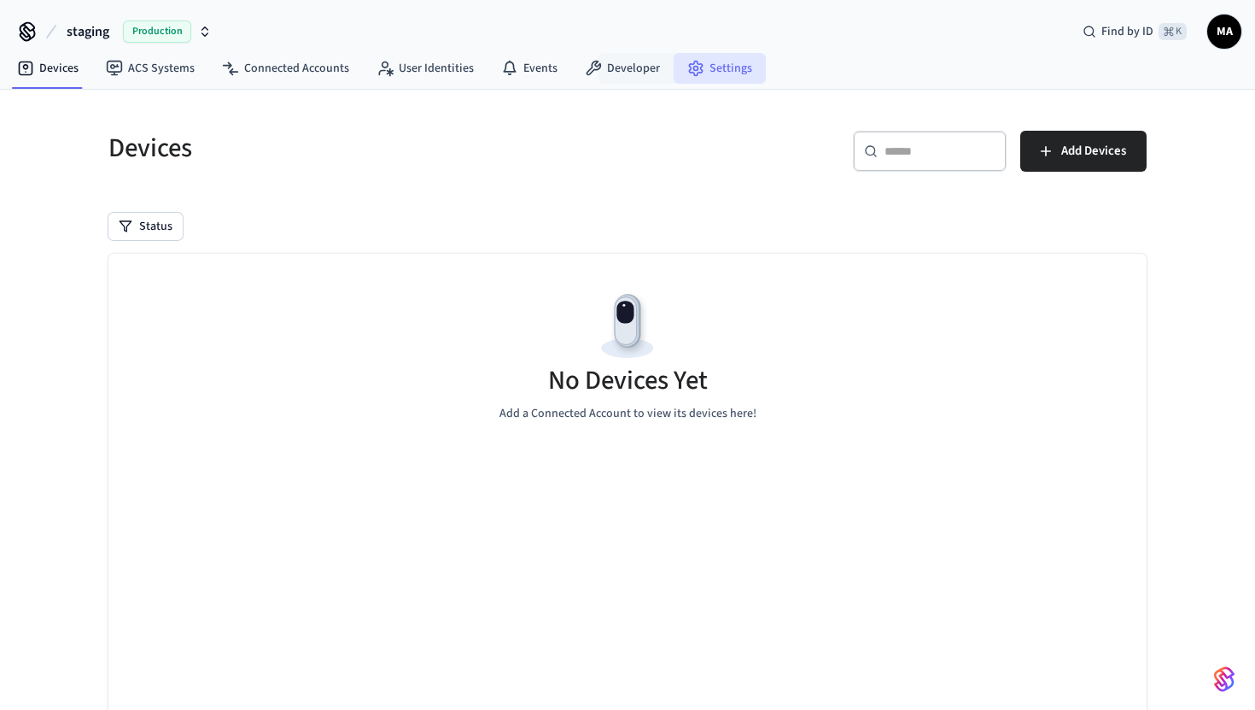
click at [705, 56] on link "Settings" at bounding box center [720, 68] width 92 height 31
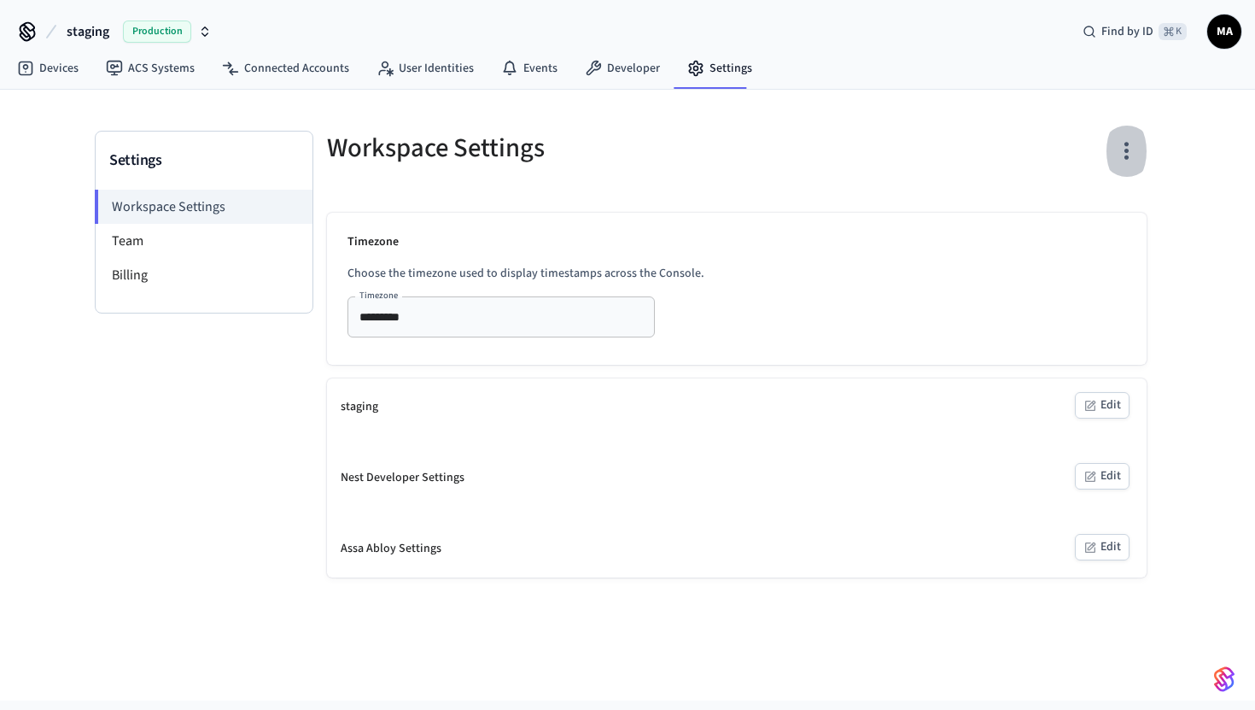
click at [1126, 158] on icon "button" at bounding box center [1127, 152] width 4 height 18
click at [774, 174] on div at bounding box center [627, 355] width 1255 height 710
click at [144, 26] on span "Production" at bounding box center [157, 31] width 68 height 22
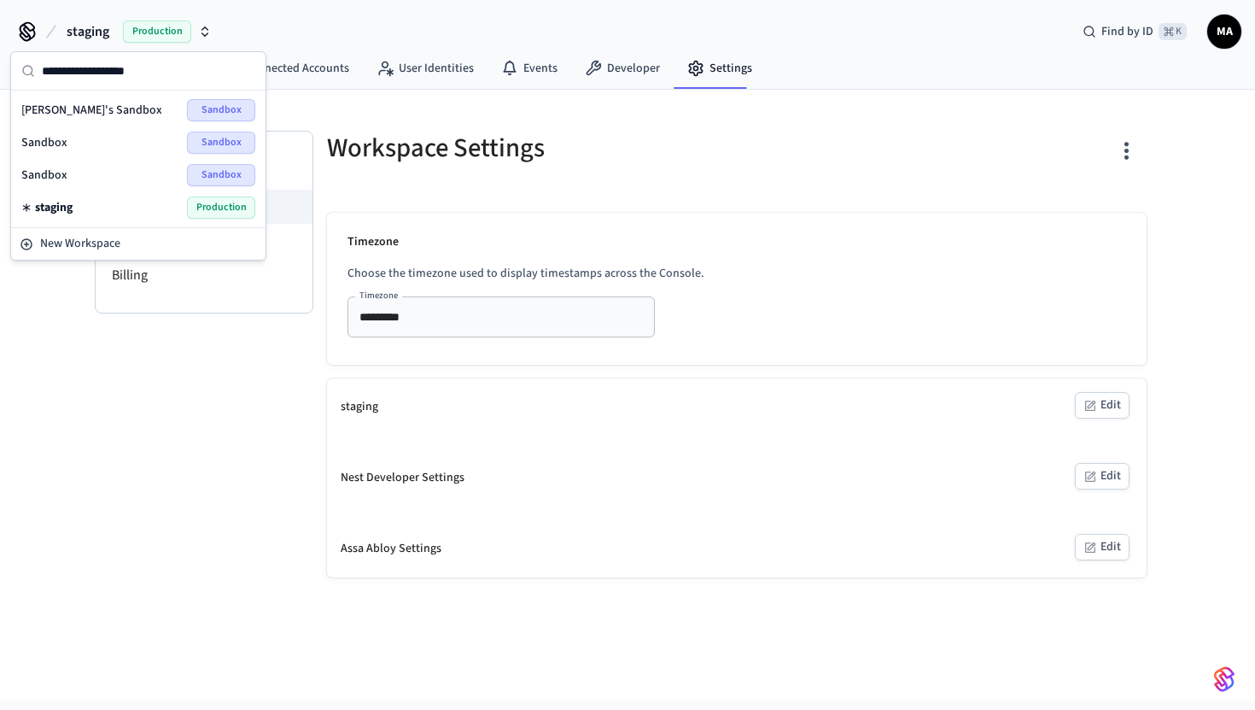
click at [119, 182] on div "Sandbox Sandbox" at bounding box center [138, 175] width 234 height 22
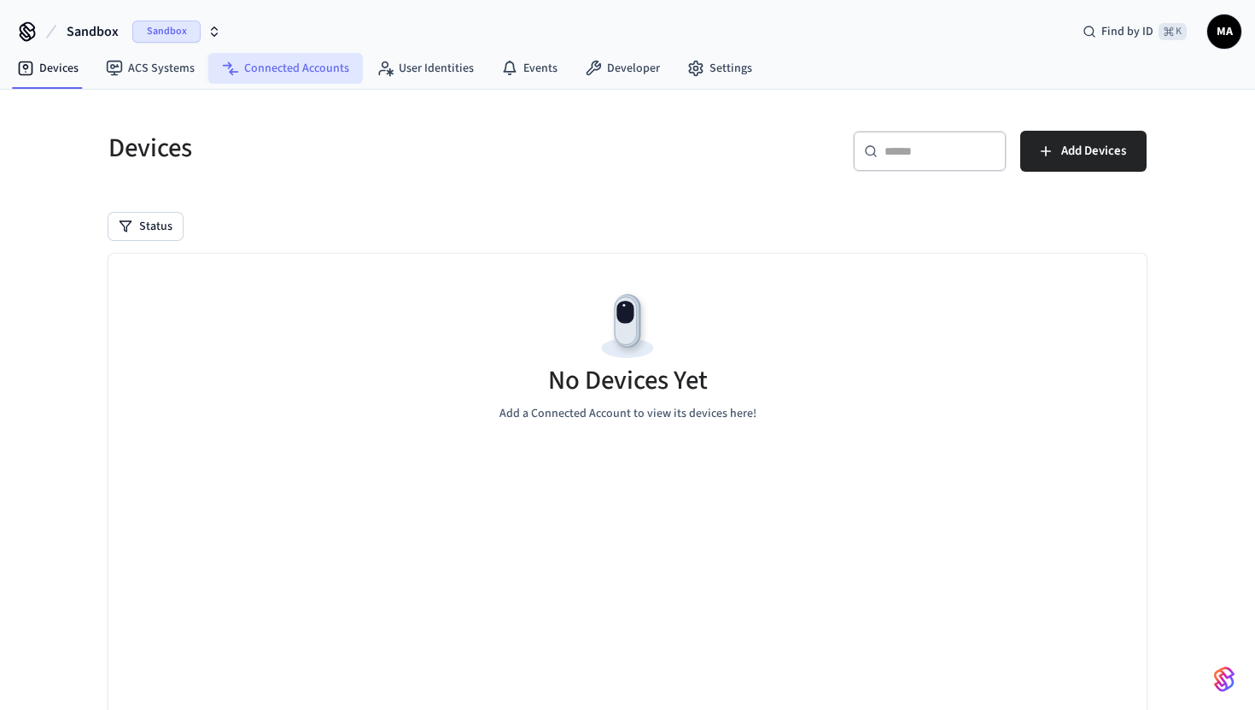
click at [283, 62] on link "Connected Accounts" at bounding box center [285, 68] width 155 height 31
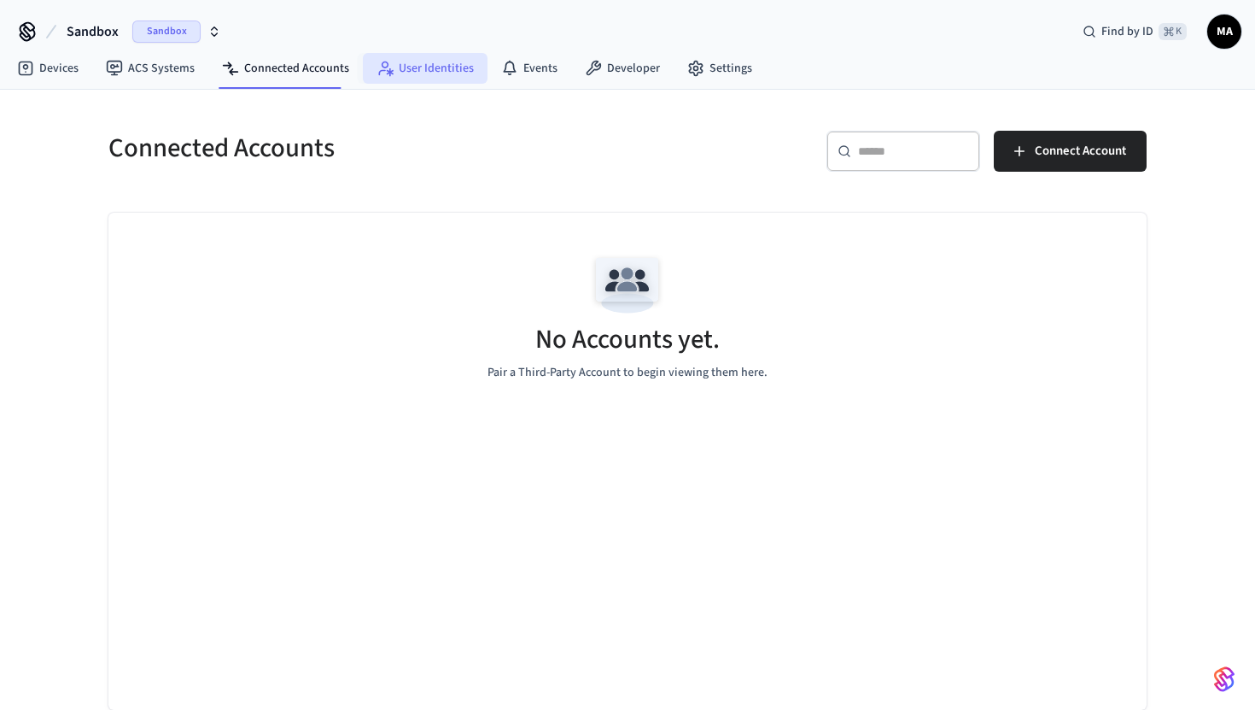
click at [429, 75] on link "User Identities" at bounding box center [425, 68] width 125 height 31
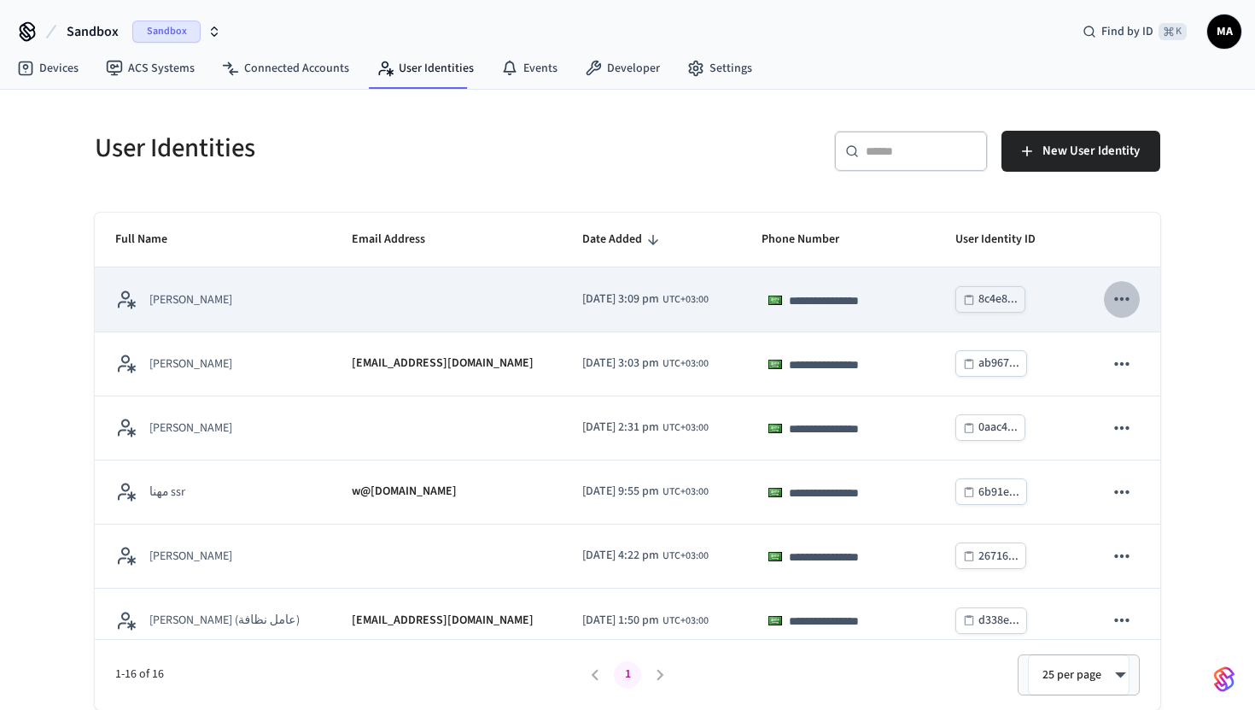
click at [1125, 307] on icon "sticky table" at bounding box center [1122, 299] width 22 height 22
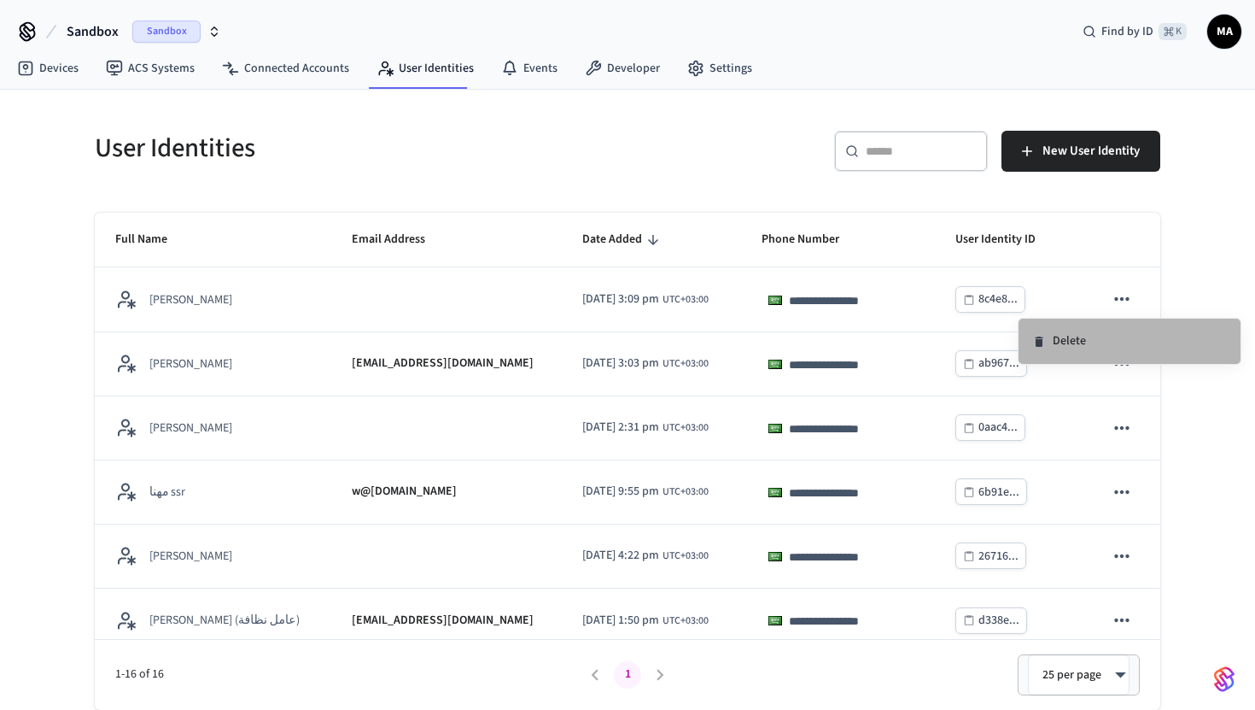
click at [1066, 348] on li "Delete" at bounding box center [1130, 340] width 222 height 45
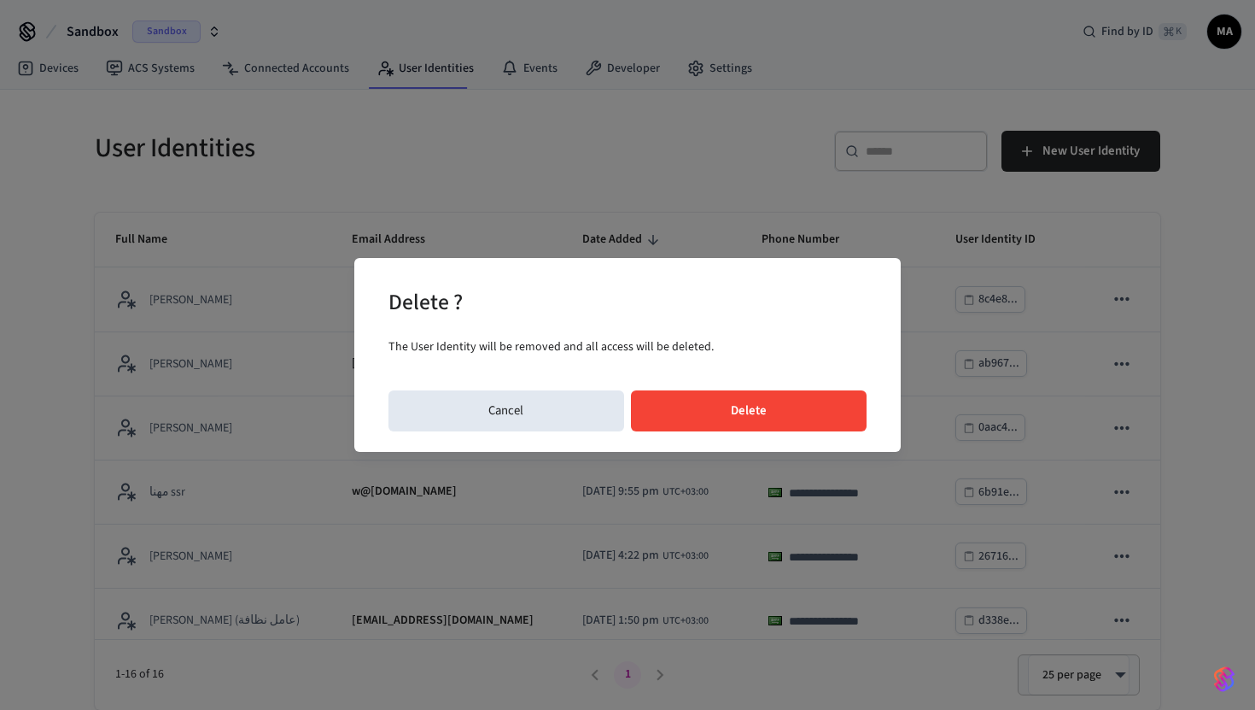
click at [804, 407] on button "Delete" at bounding box center [749, 410] width 237 height 41
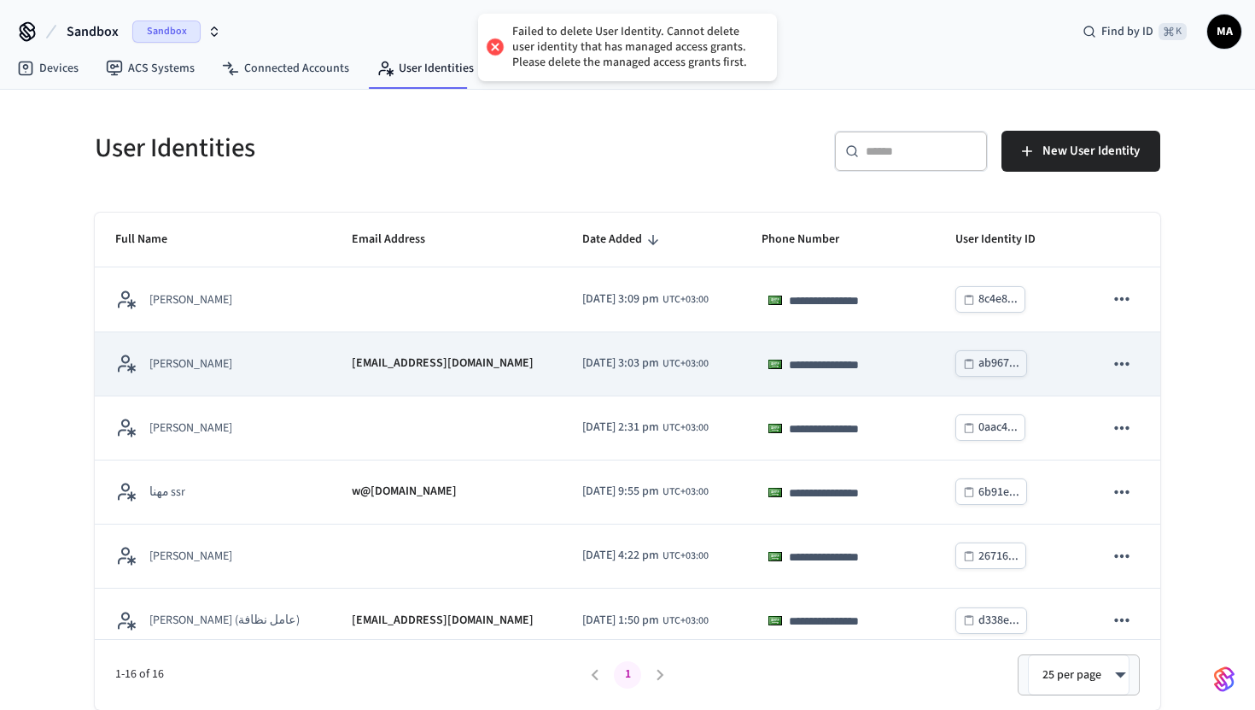
click at [1123, 349] on button "sticky table" at bounding box center [1122, 364] width 36 height 36
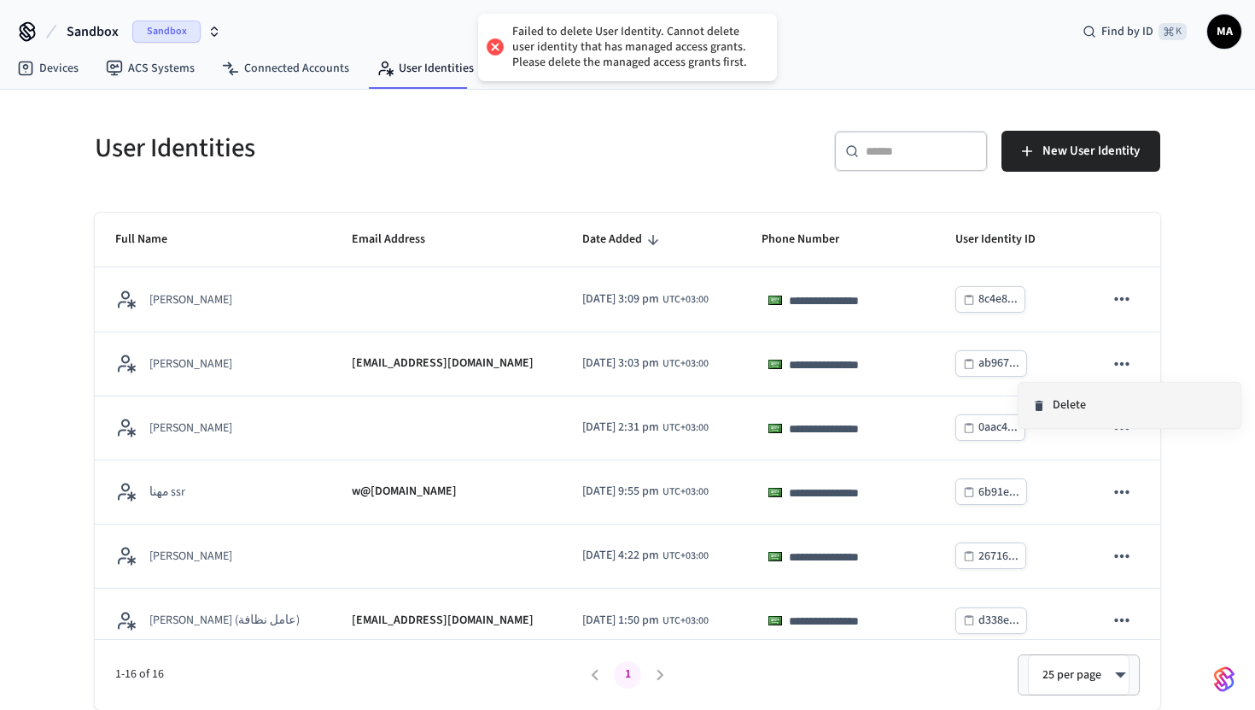
click at [1062, 400] on li "Delete" at bounding box center [1130, 405] width 222 height 45
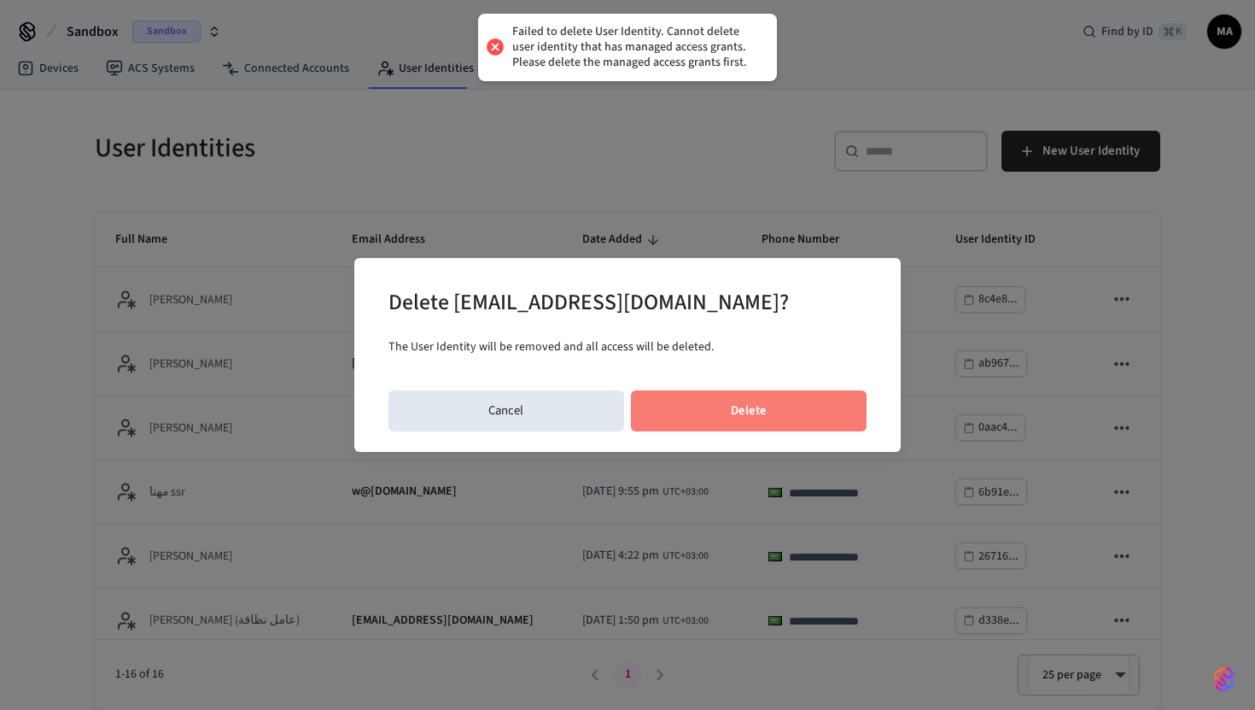
click at [818, 411] on button "Delete" at bounding box center [749, 410] width 237 height 41
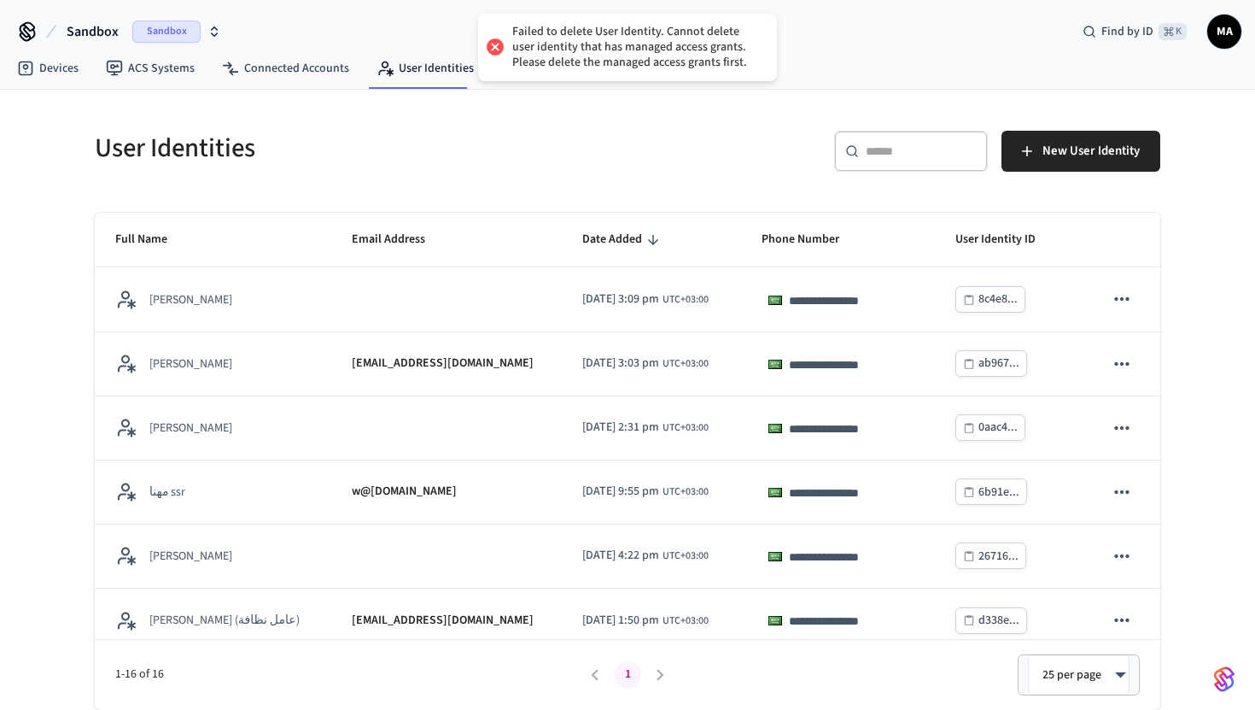
click at [393, 160] on h5 "User Identities" at bounding box center [356, 148] width 523 height 35
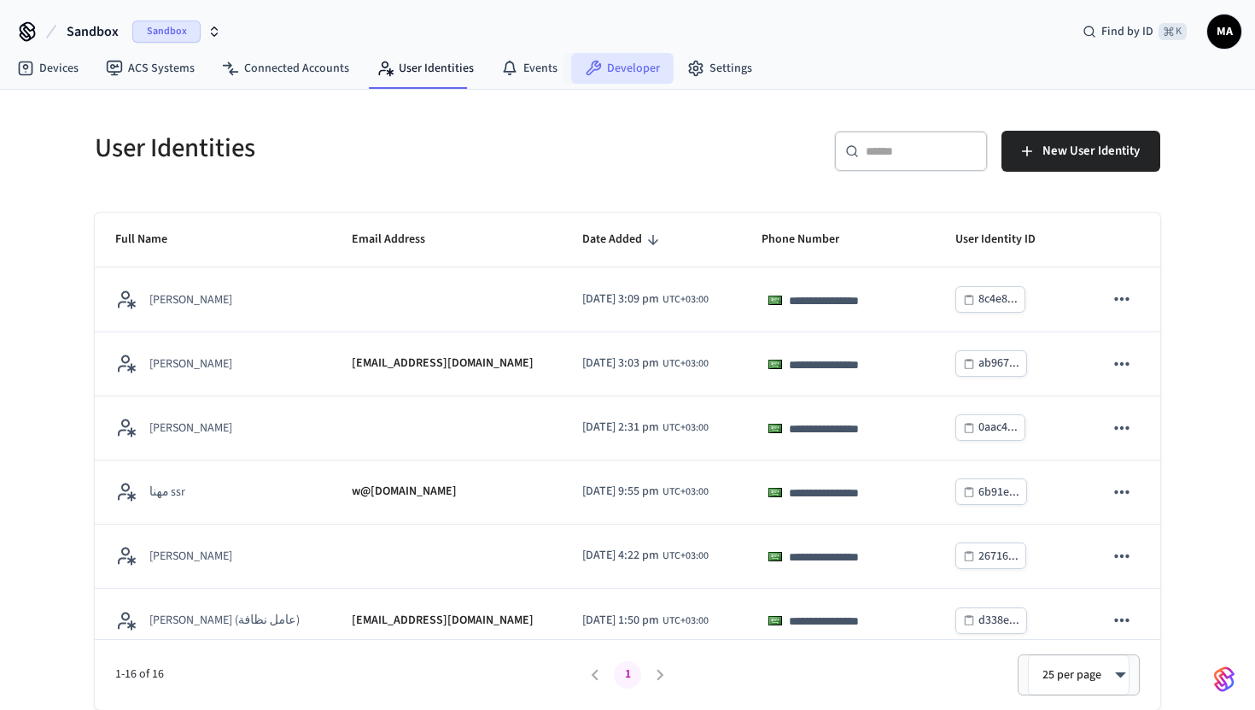
click at [623, 76] on link "Developer" at bounding box center [622, 68] width 102 height 31
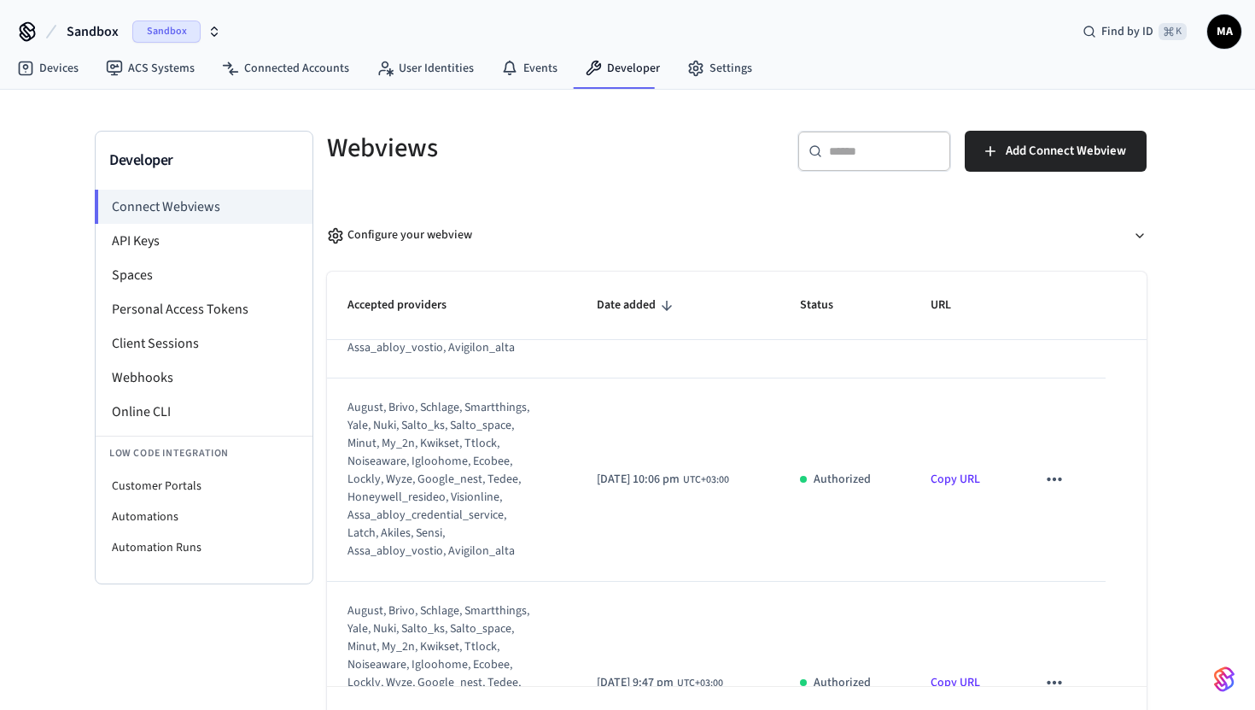
scroll to position [1019, 0]
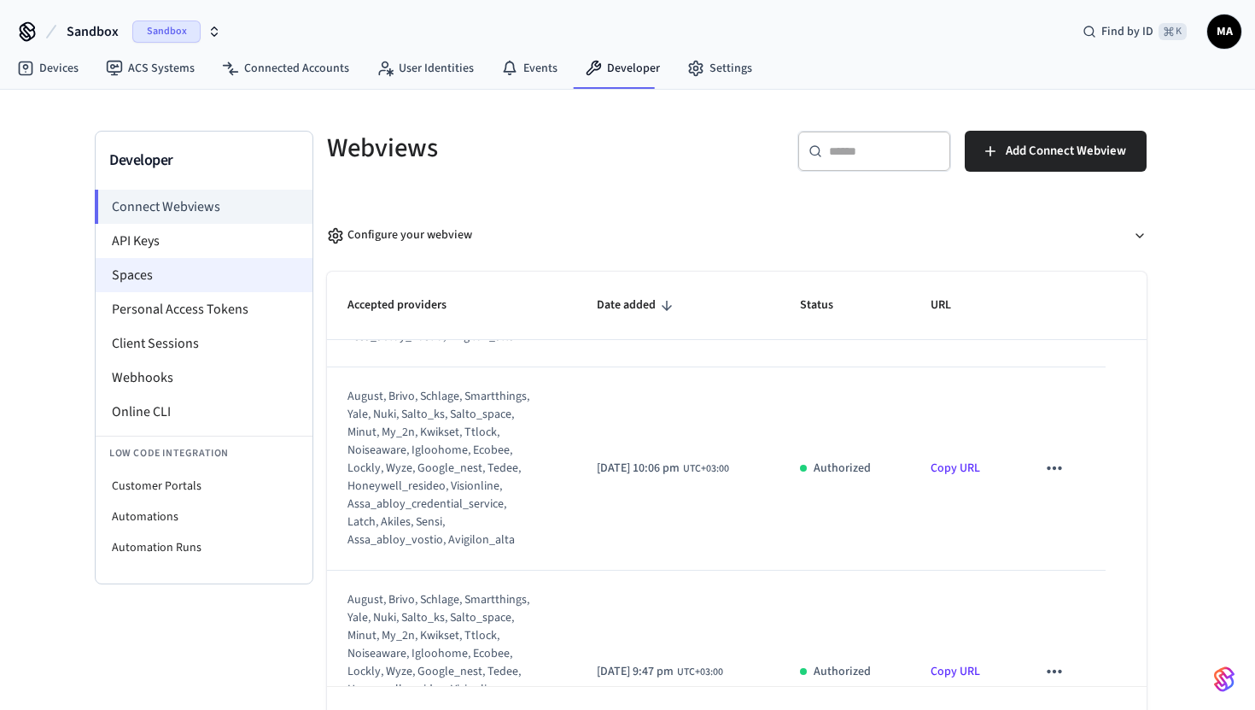
click at [190, 283] on li "Spaces" at bounding box center [204, 275] width 217 height 34
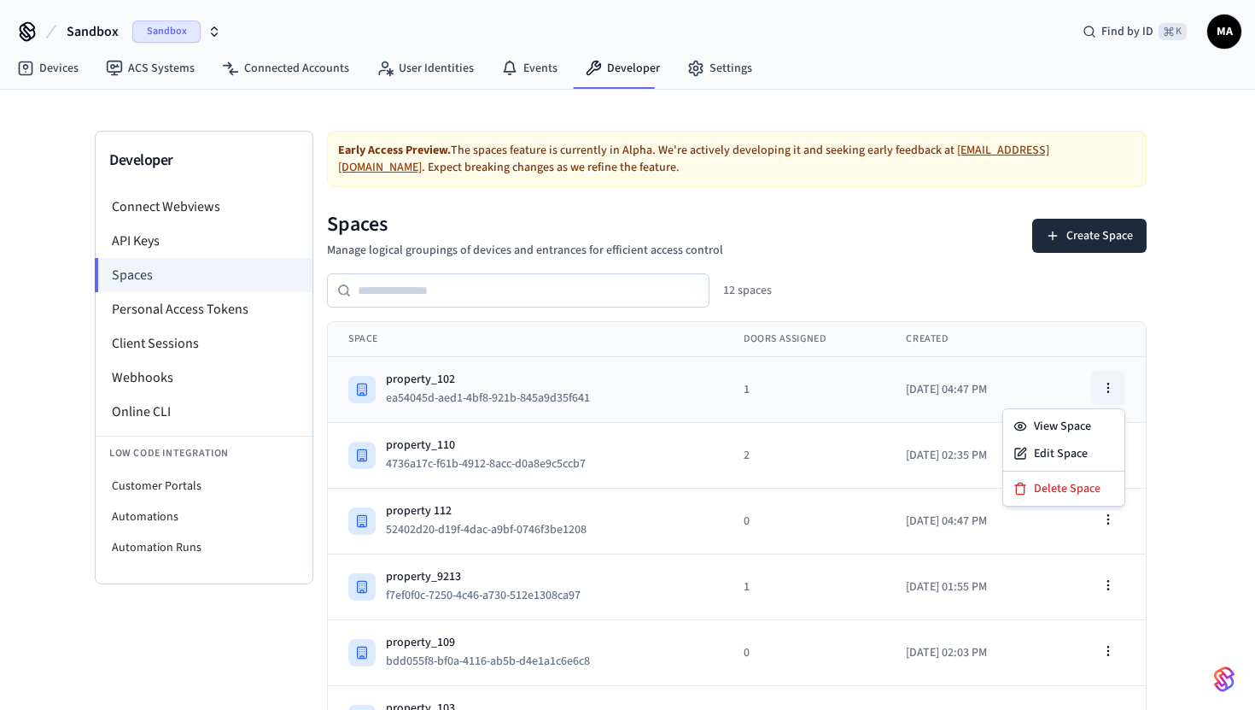
click at [1110, 386] on icon "button" at bounding box center [1108, 388] width 14 height 14
click at [1060, 455] on div "Edit Space" at bounding box center [1064, 453] width 114 height 27
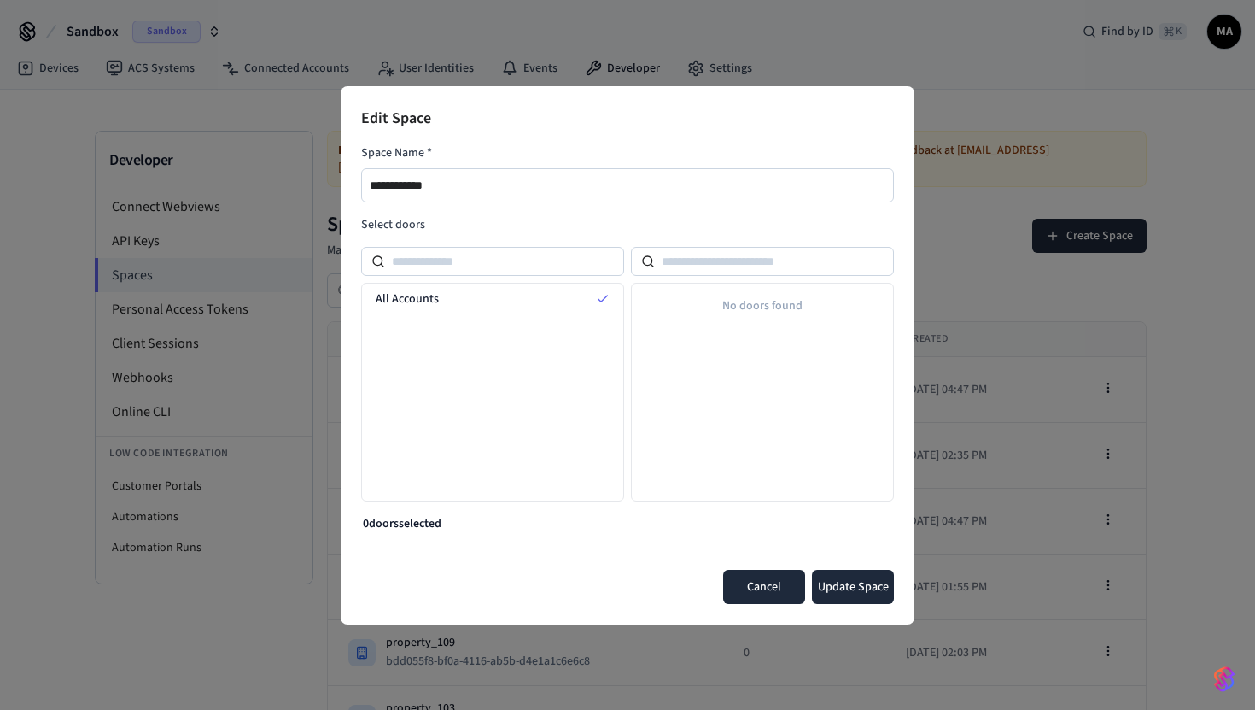
click at [754, 587] on button "Cancel" at bounding box center [764, 587] width 82 height 34
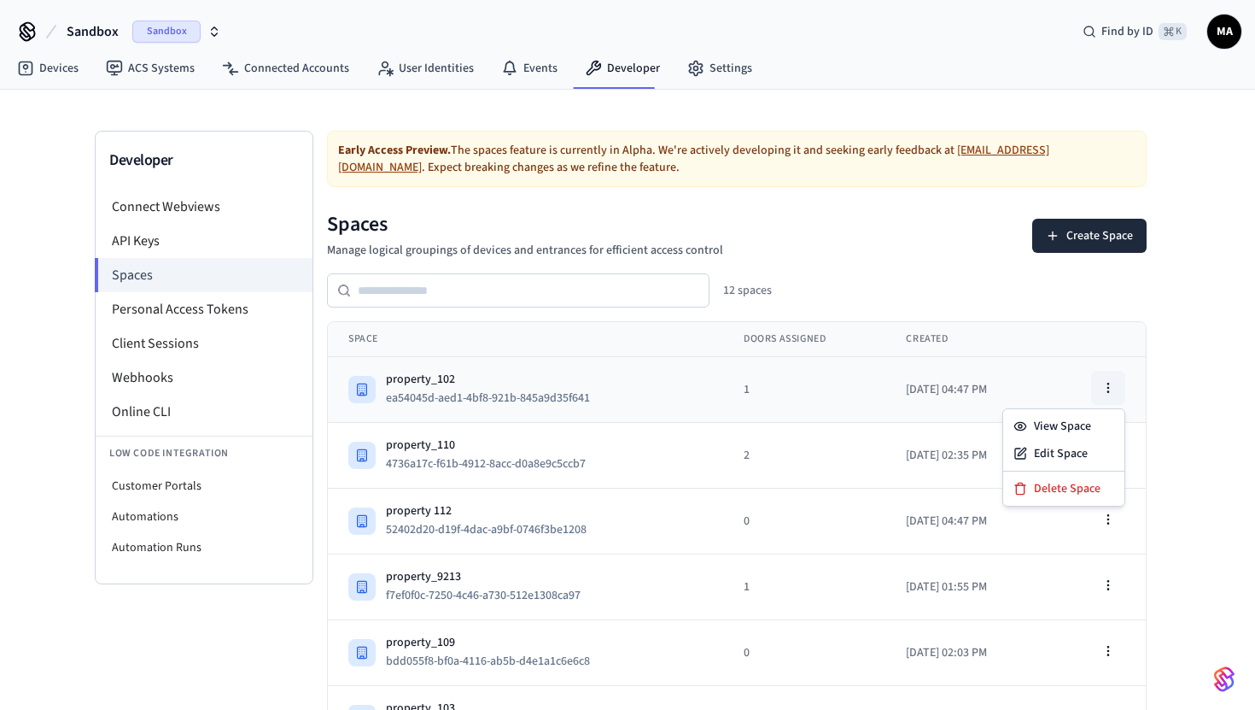
click at [1103, 399] on button "button" at bounding box center [1108, 388] width 34 height 34
click at [1057, 497] on div "Delete Space" at bounding box center [1064, 488] width 114 height 27
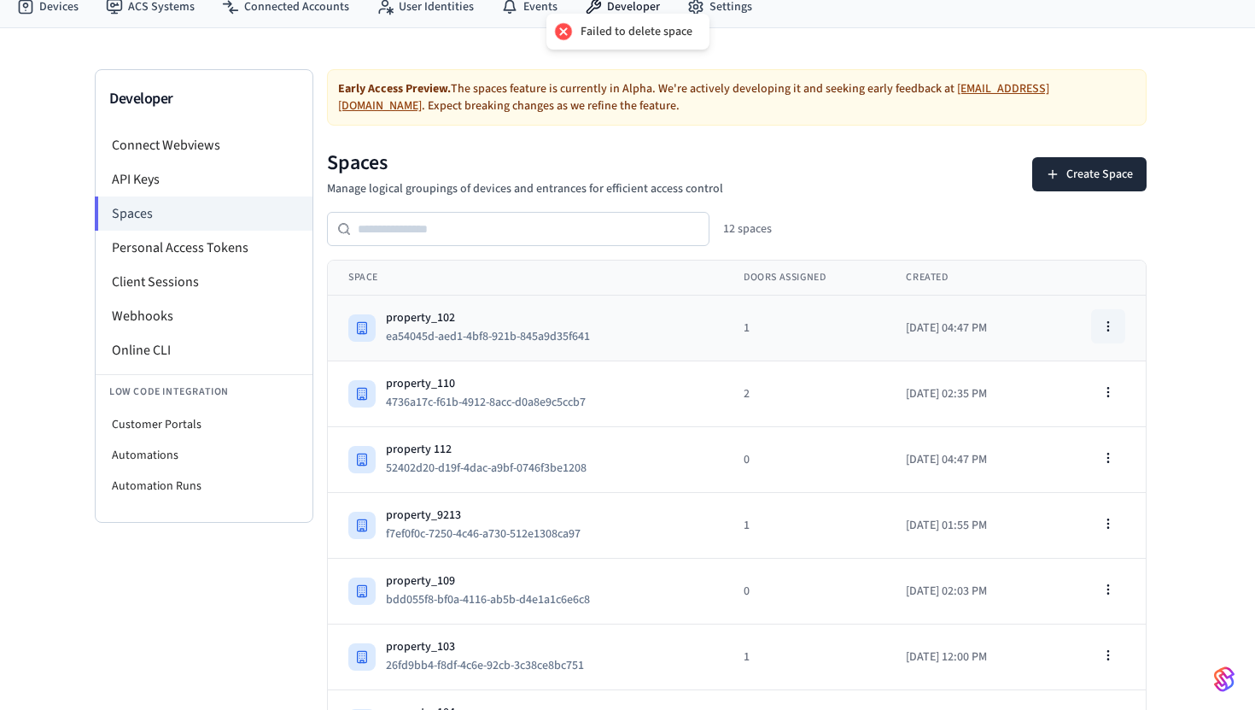
scroll to position [74, 0]
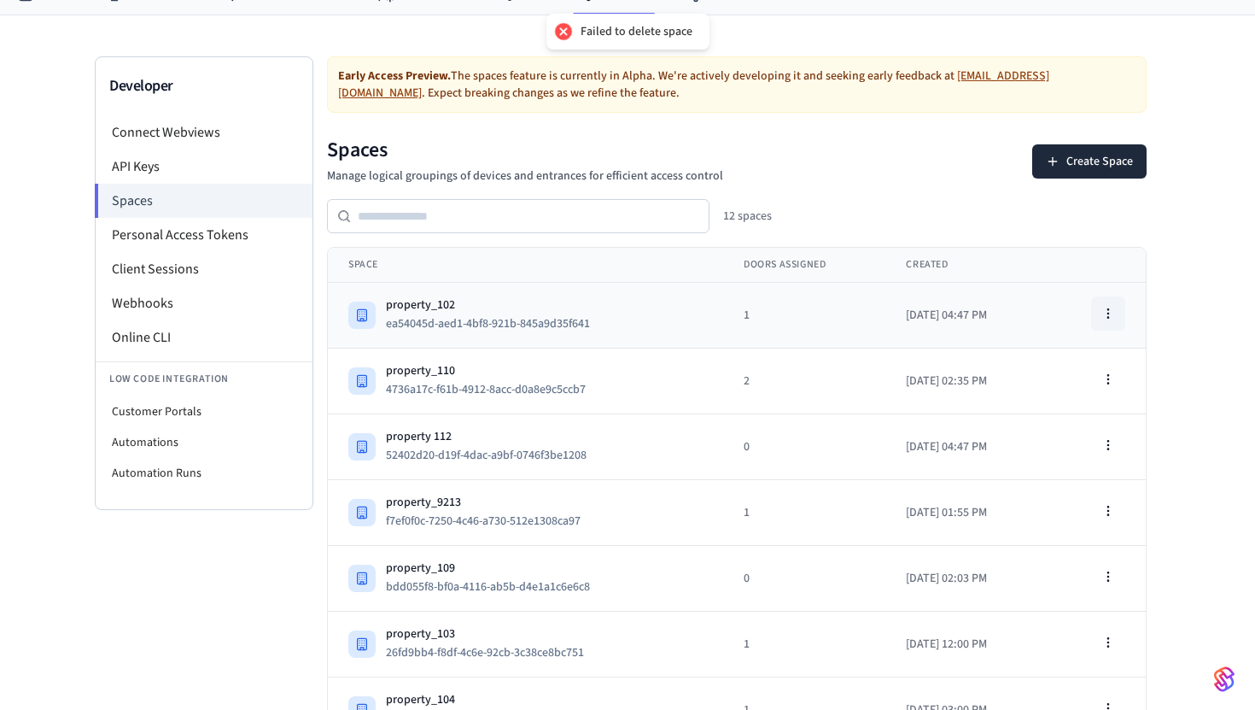
click at [1113, 313] on icon "button" at bounding box center [1108, 314] width 14 height 14
click at [1160, 257] on div "Developer Connect Webviews API Keys Spaces Personal Access Tokens Client Sessio…" at bounding box center [627, 543] width 1093 height 1056
click at [1111, 326] on button "button" at bounding box center [1108, 313] width 34 height 34
click at [1072, 370] on div "Edit Space" at bounding box center [1064, 378] width 114 height 27
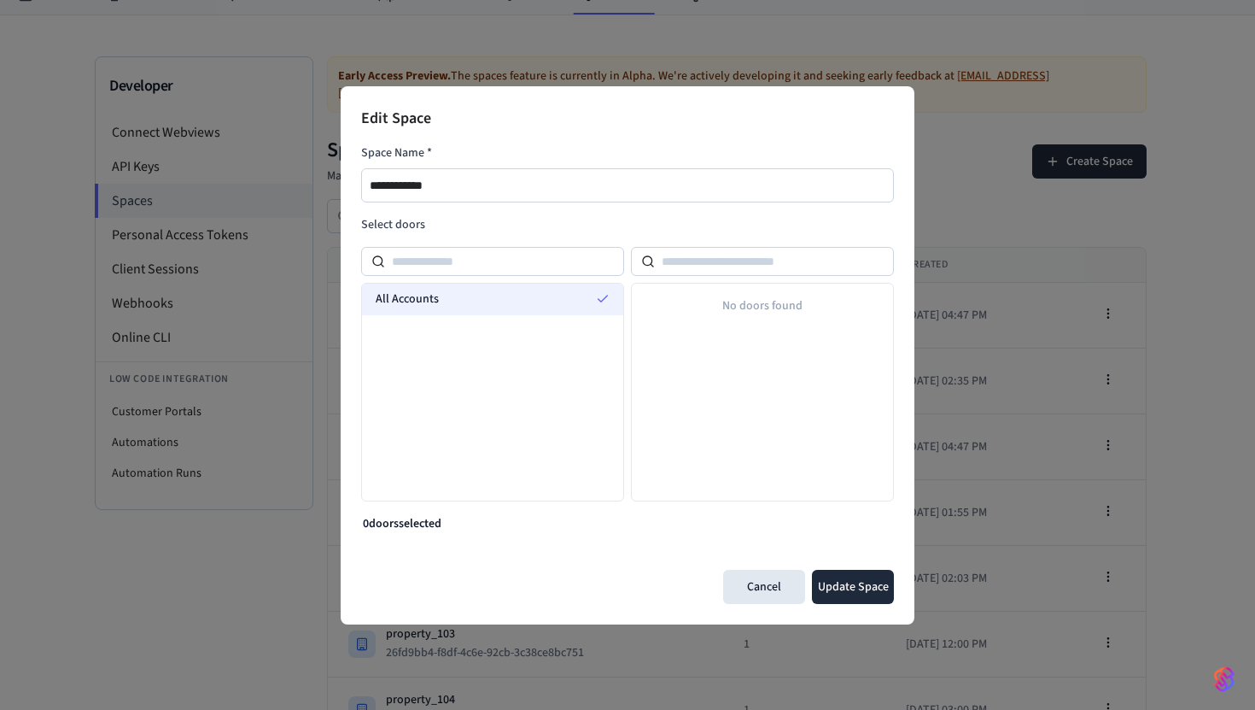
click at [554, 306] on div "All Accounts" at bounding box center [492, 299] width 261 height 32
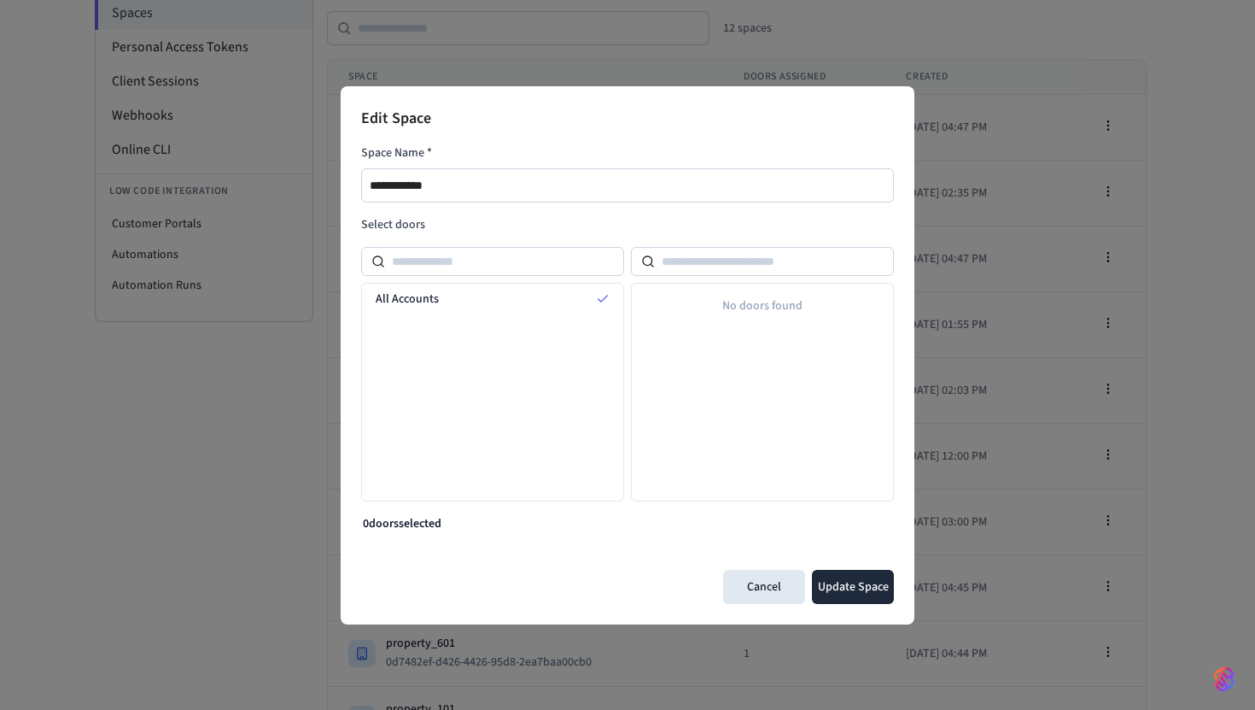
scroll to position [237, 0]
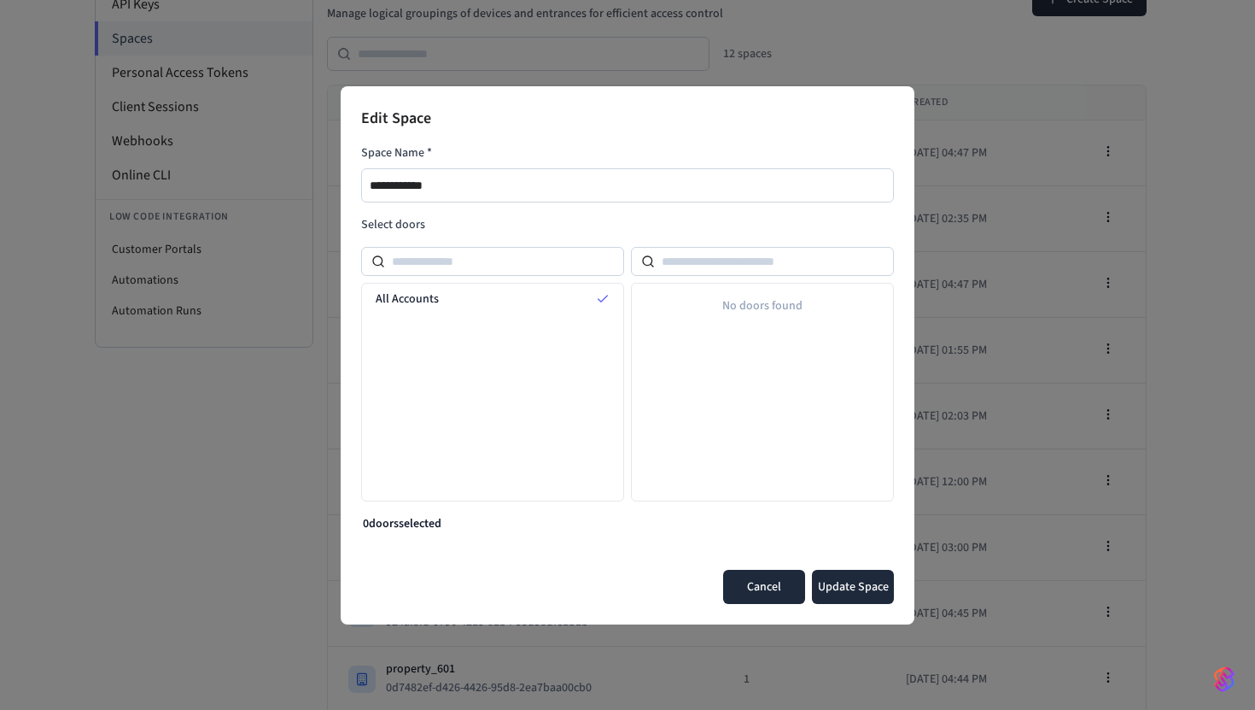
click at [778, 584] on button "Cancel" at bounding box center [764, 587] width 82 height 34
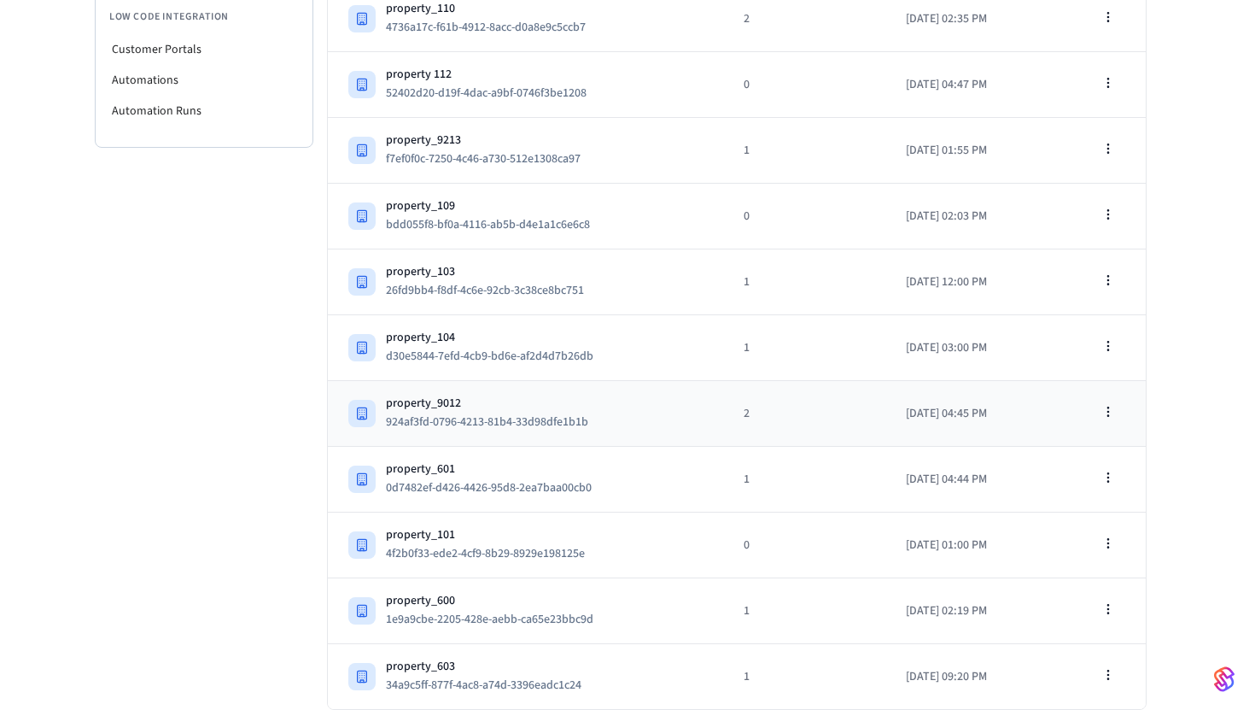
scroll to position [0, 0]
